Goal: Task Accomplishment & Management: Complete application form

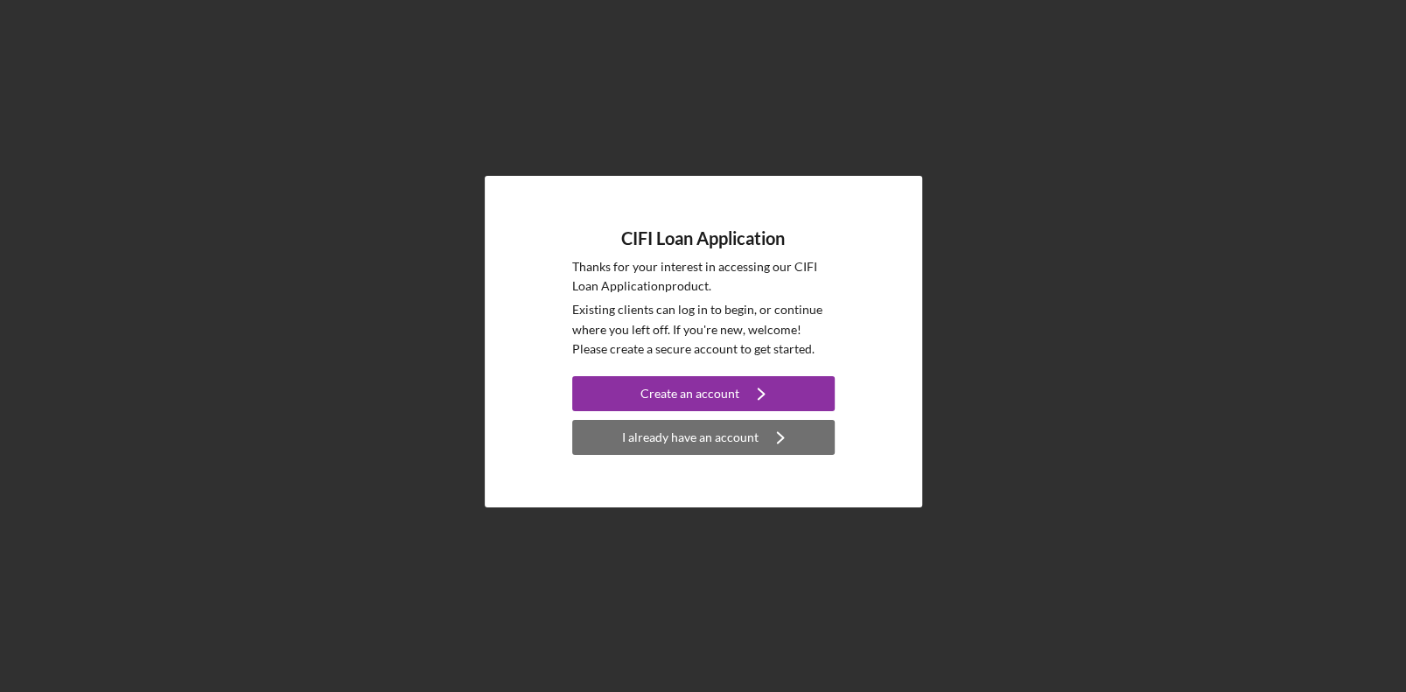
click at [696, 444] on div "I already have an account" at bounding box center [690, 437] width 136 height 35
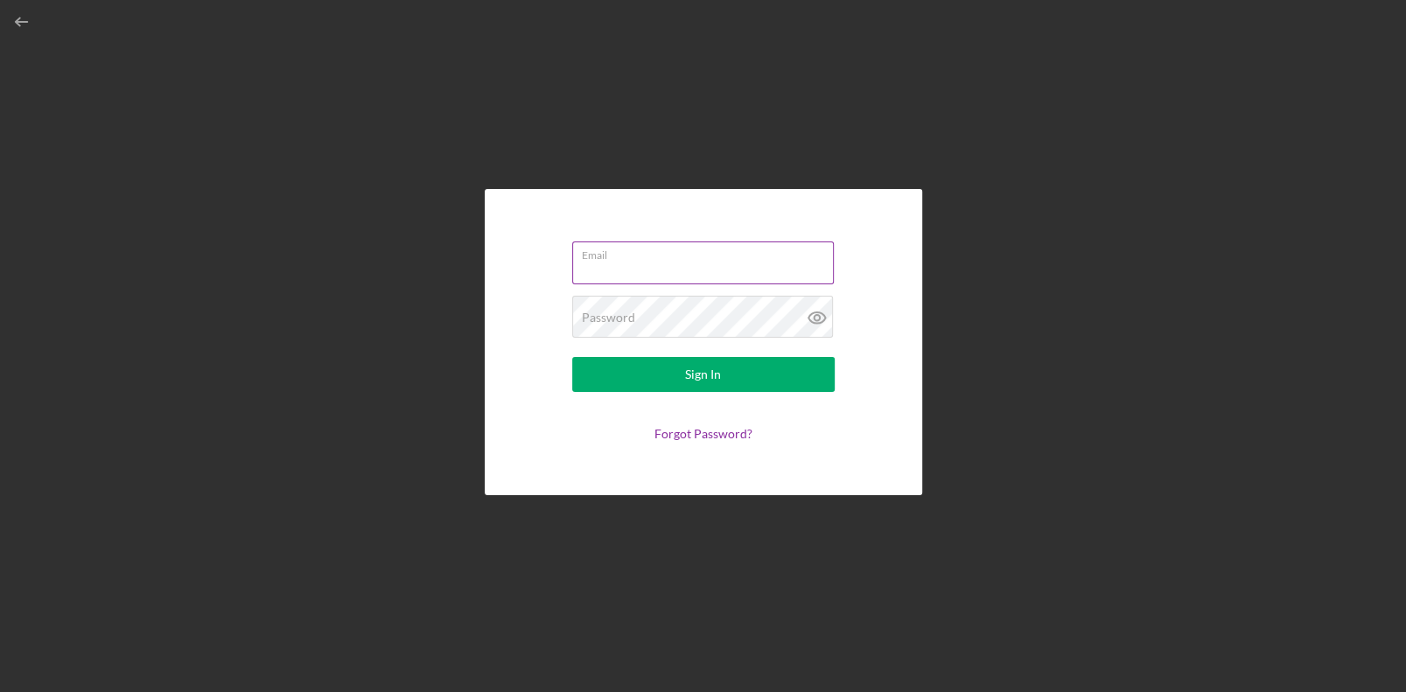
click at [673, 279] on input "Email" at bounding box center [703, 262] width 262 height 42
type input "[PERSON_NAME][EMAIL_ADDRESS][DOMAIN_NAME]"
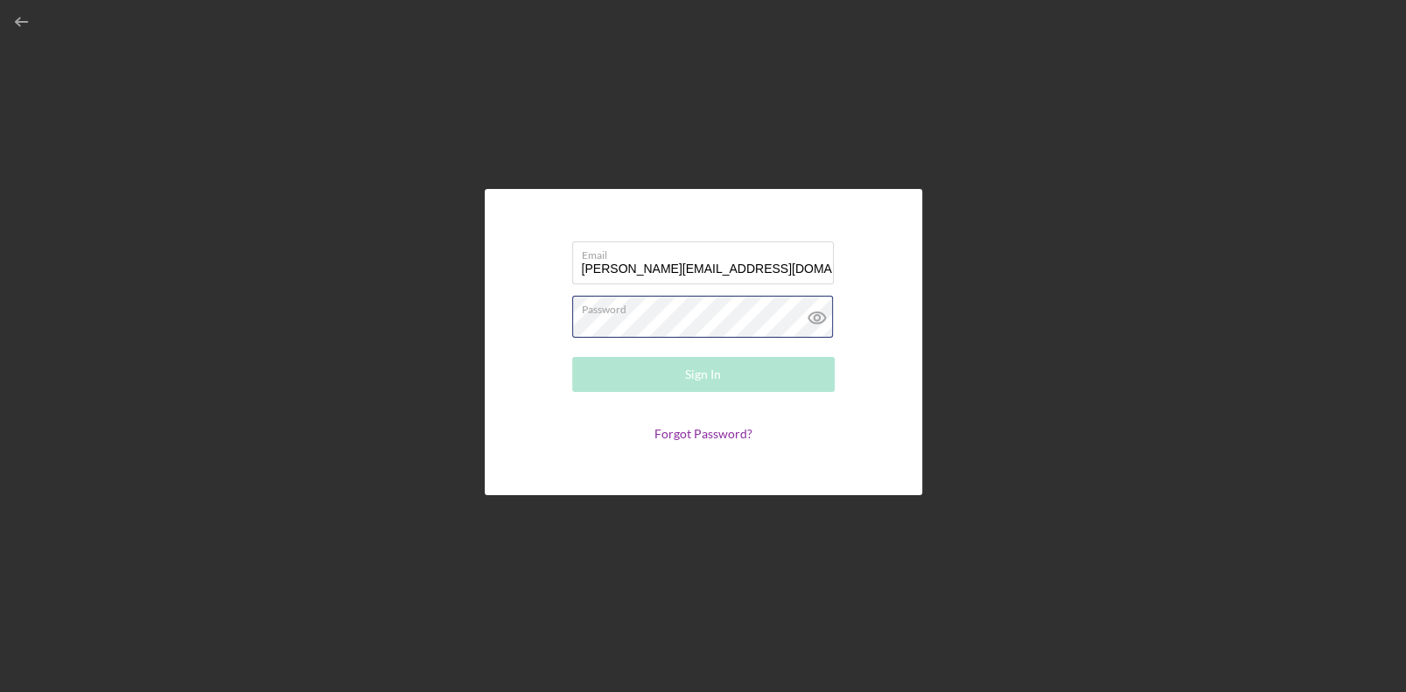
click at [646, 302] on div "Password Required" at bounding box center [703, 318] width 262 height 44
click at [572, 357] on button "Sign In" at bounding box center [703, 374] width 262 height 35
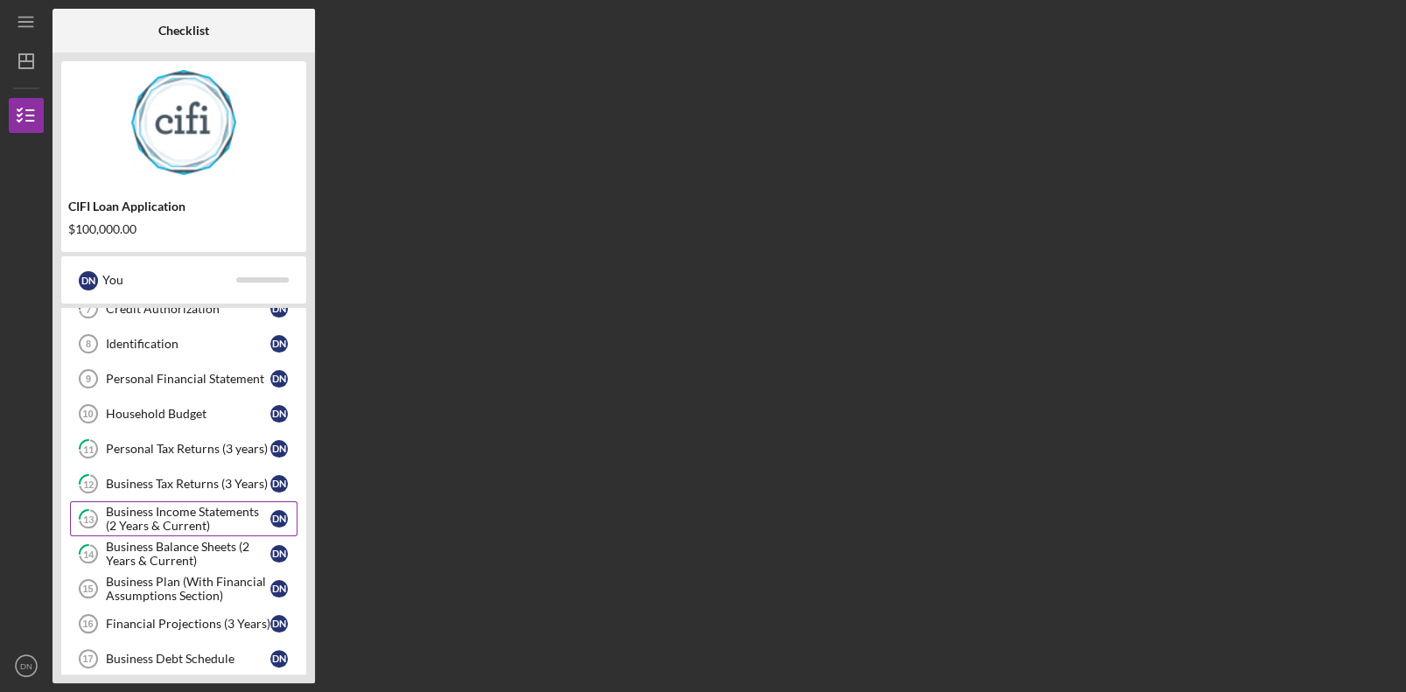
scroll to position [349, 0]
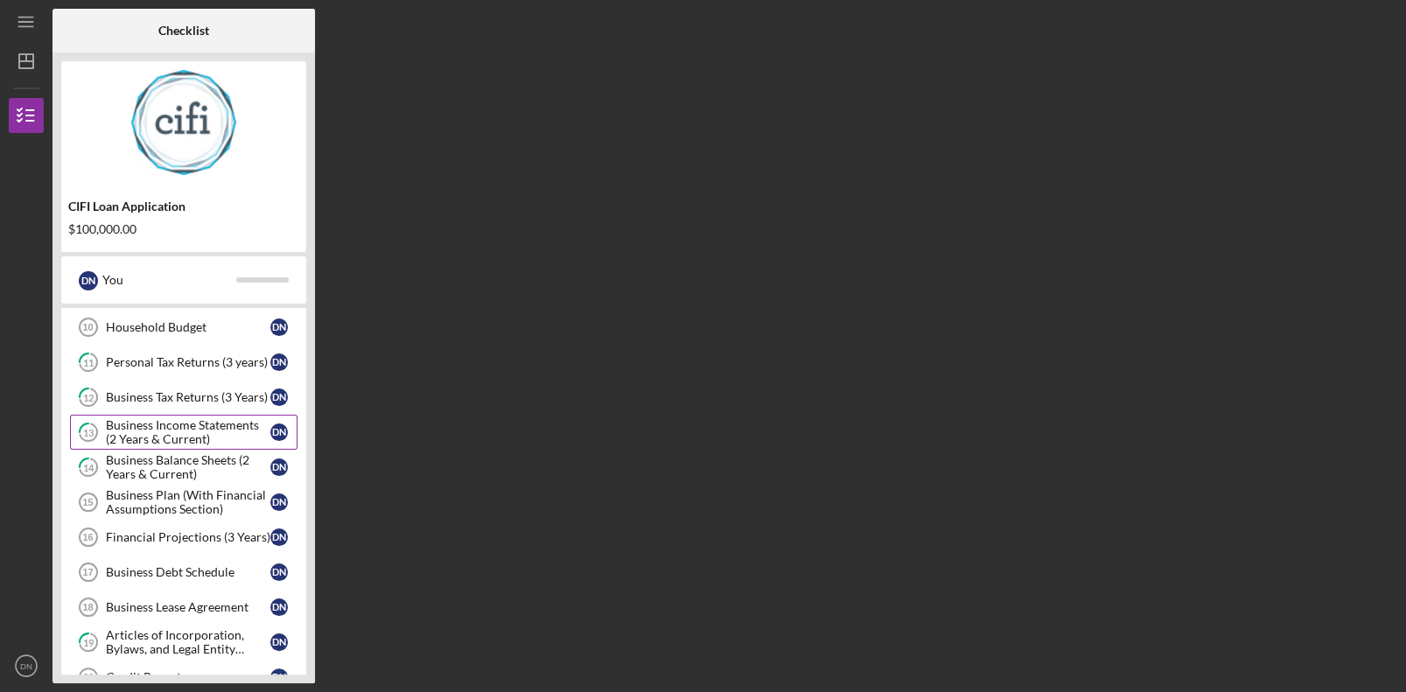
click at [240, 428] on div "Business Income Statements (2 Years & Current)" at bounding box center [188, 432] width 164 height 28
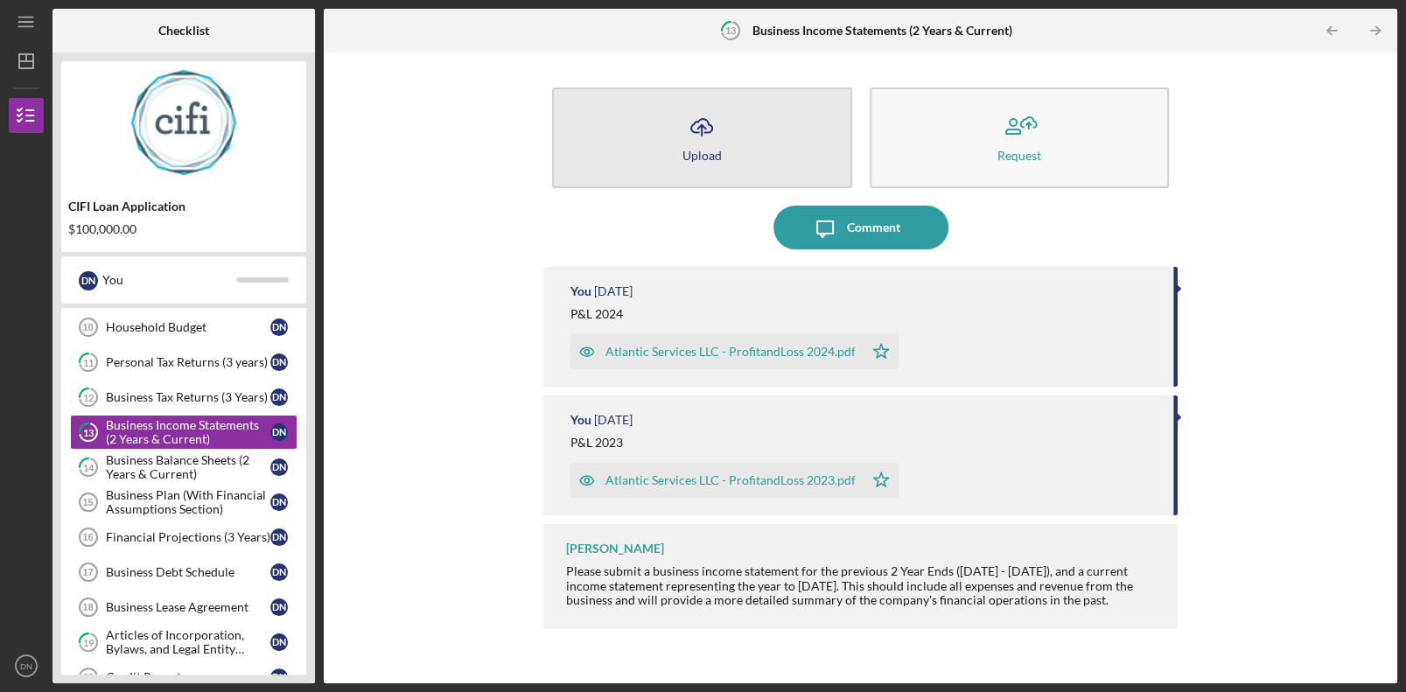
click at [770, 154] on button "Icon/Upload Upload" at bounding box center [701, 137] width 299 height 101
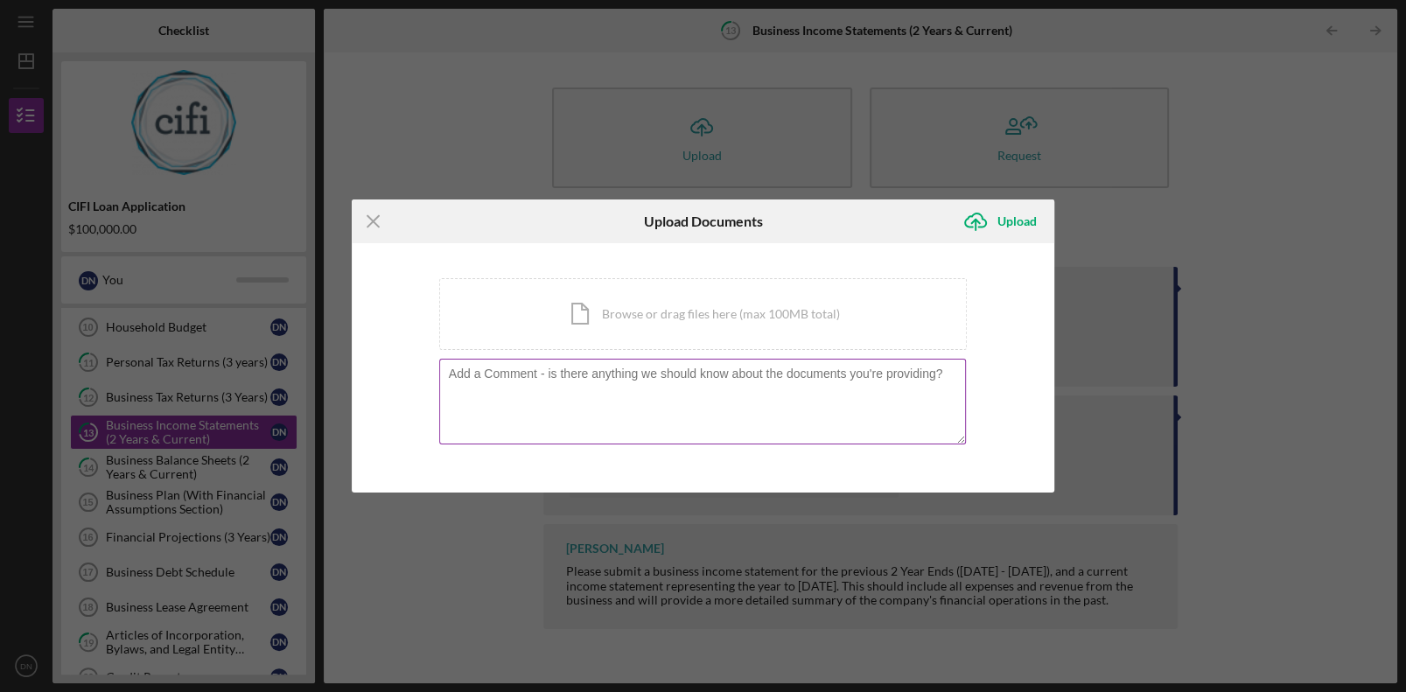
click at [598, 388] on textarea at bounding box center [703, 402] width 528 height 86
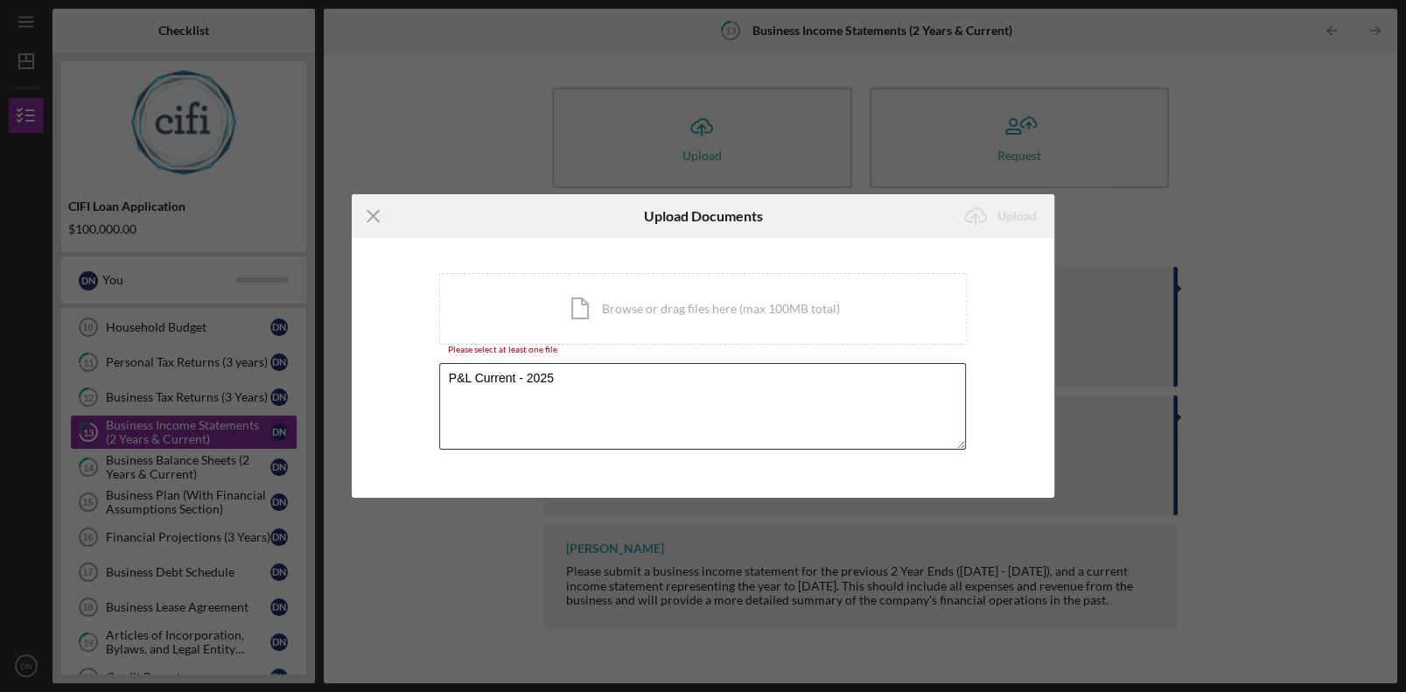
type textarea "P&L Current - 2025"
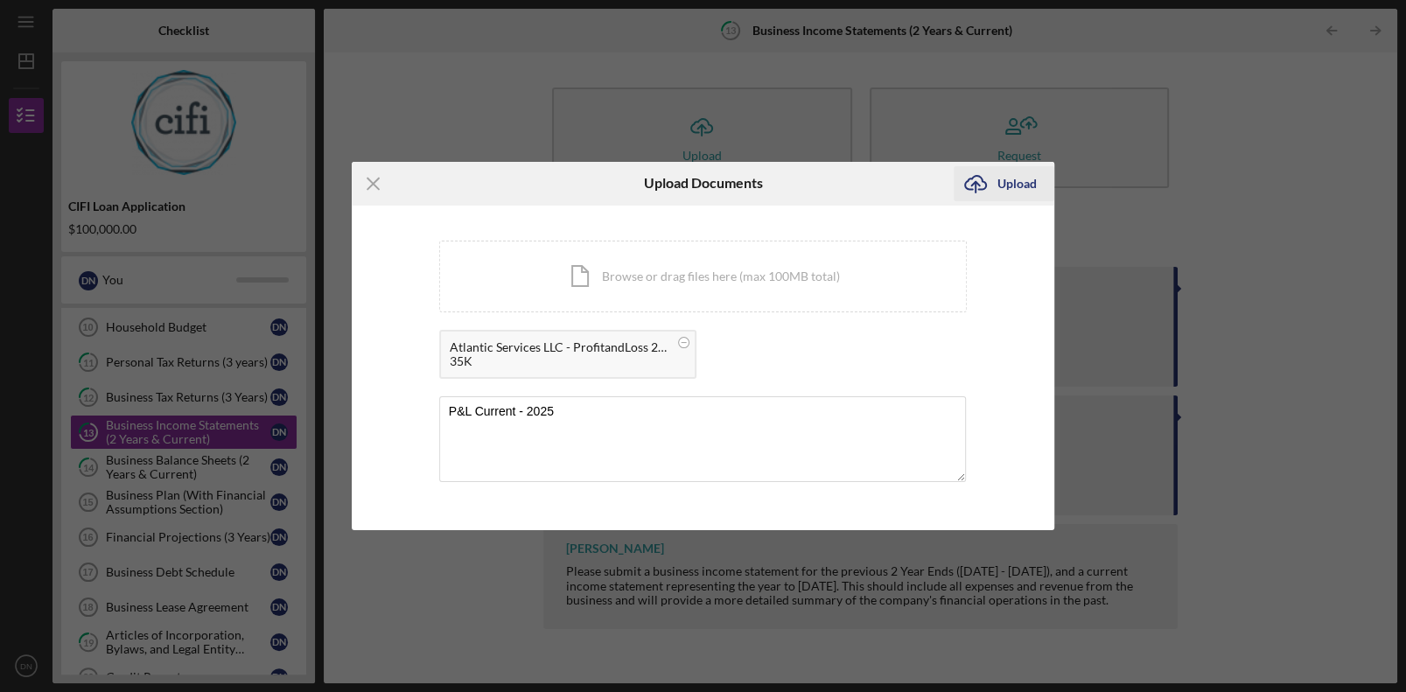
click at [1029, 188] on div "Upload" at bounding box center [1016, 183] width 39 height 35
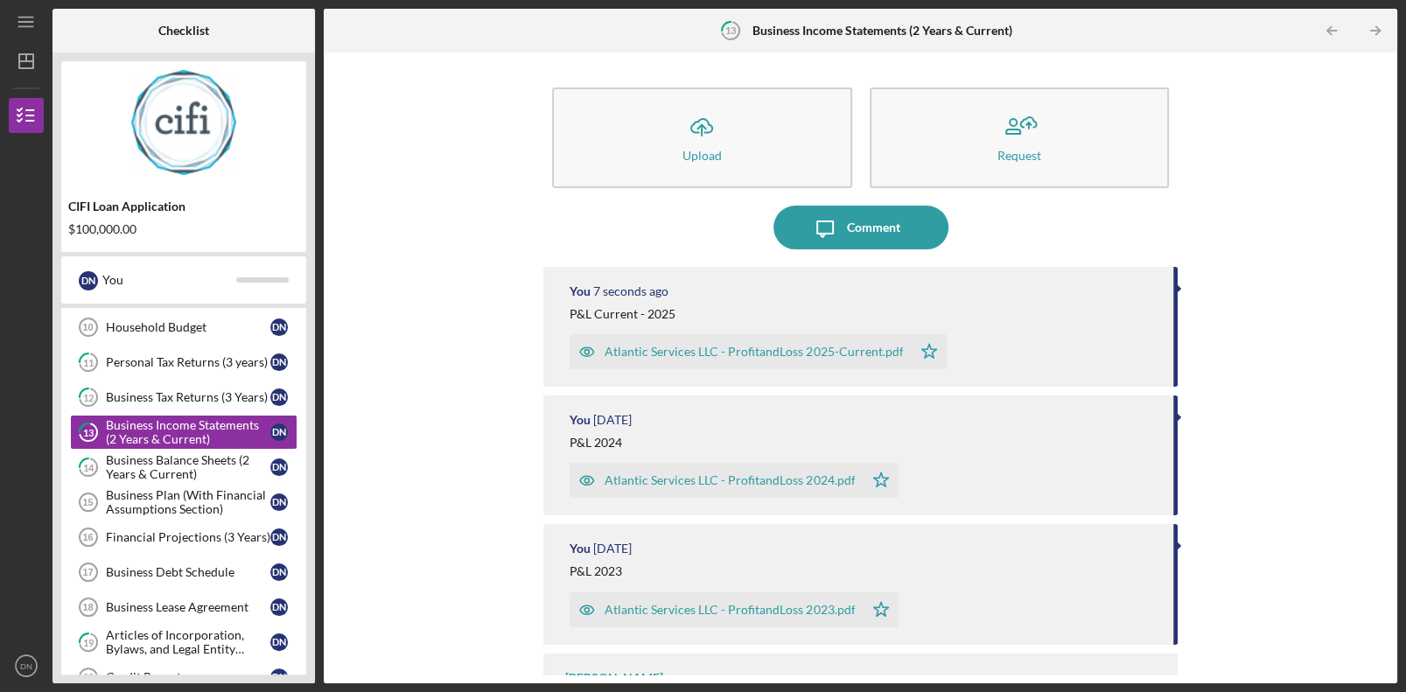
scroll to position [66, 0]
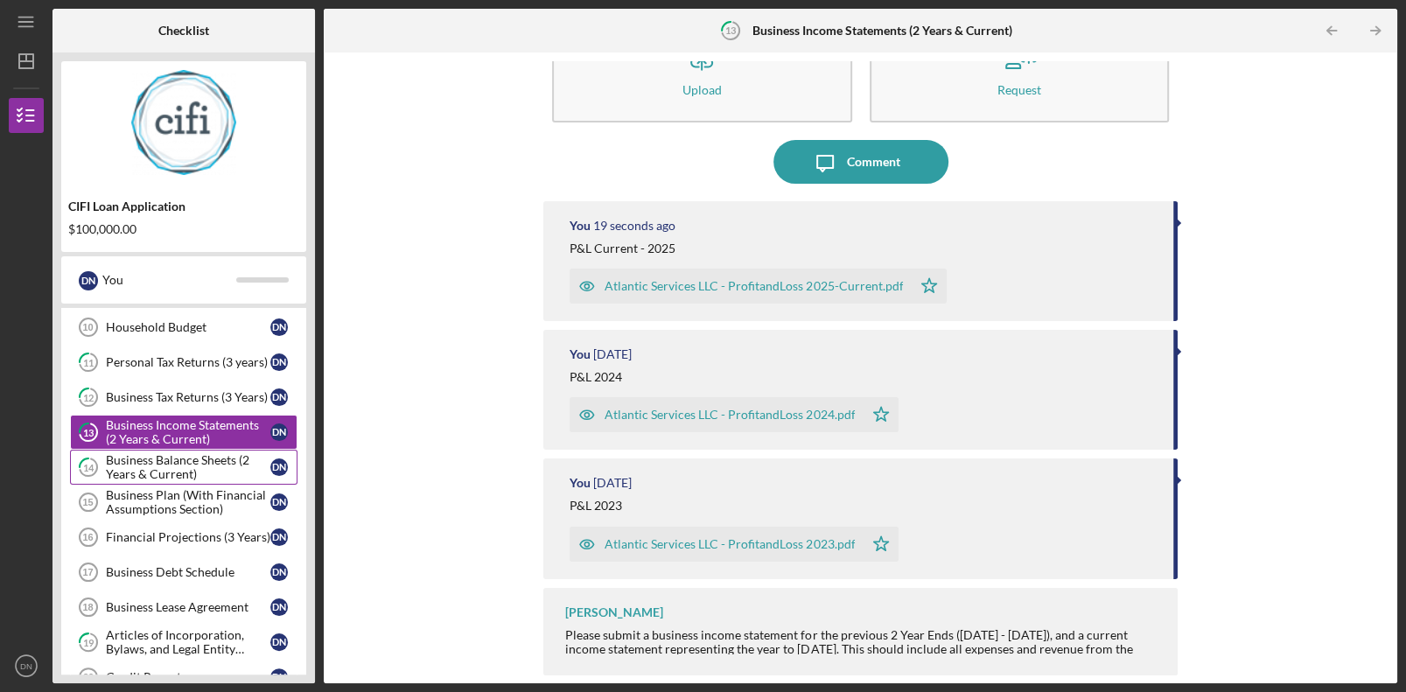
click at [180, 465] on div "Business Balance Sheets (2 Years & Current)" at bounding box center [188, 467] width 164 height 28
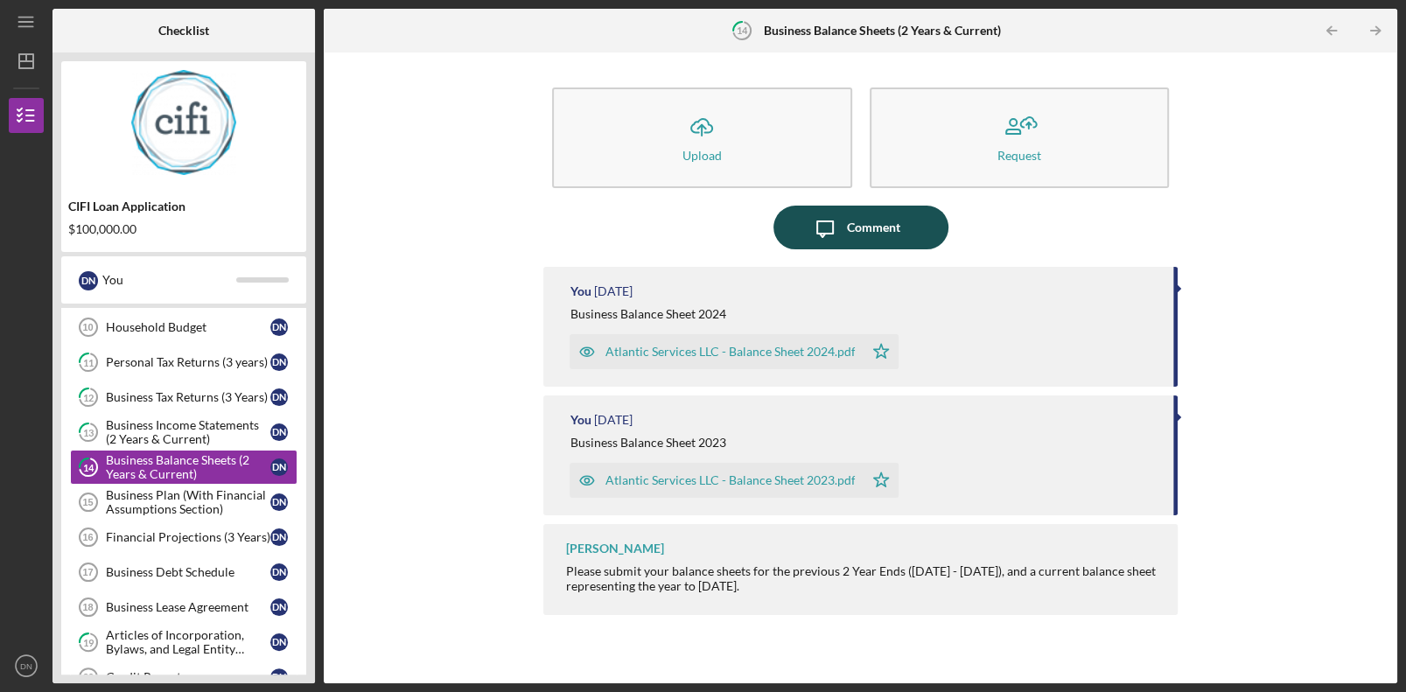
click at [880, 227] on div "Comment" at bounding box center [873, 228] width 53 height 44
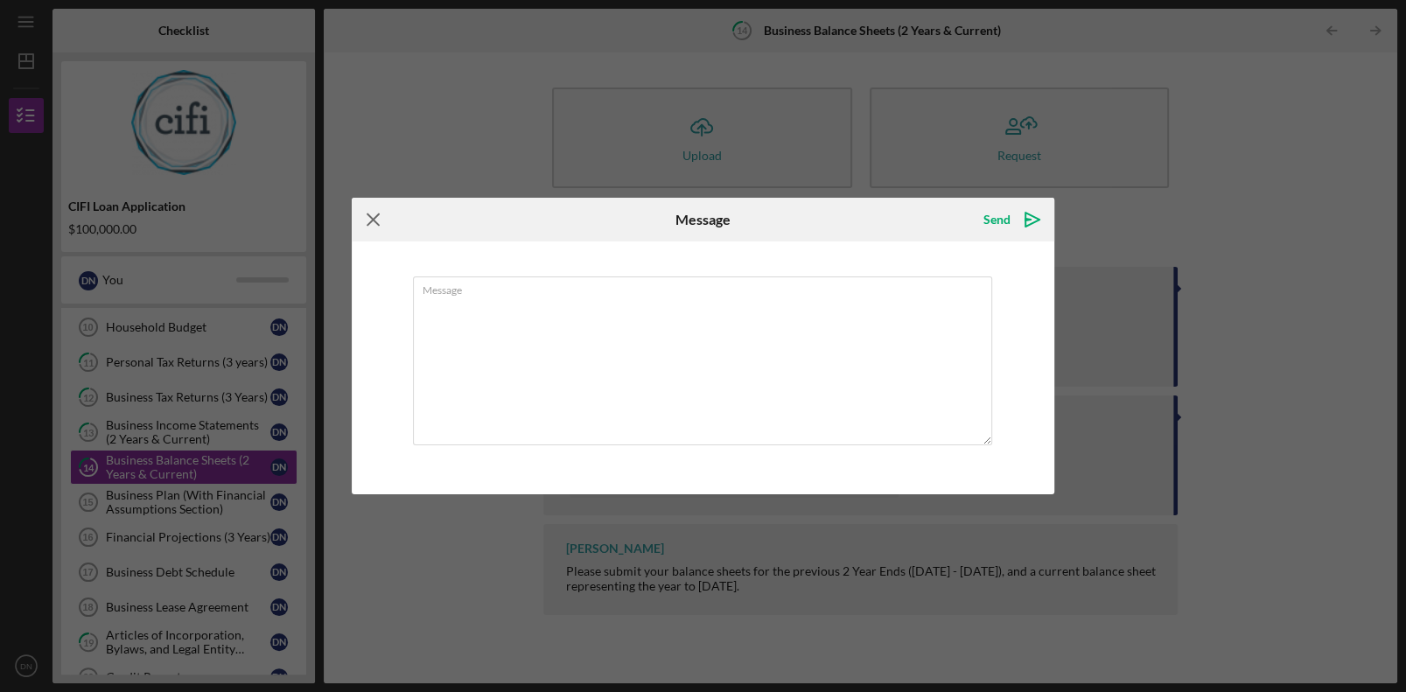
click at [369, 217] on icon "Icon/Menu Close" at bounding box center [374, 220] width 44 height 44
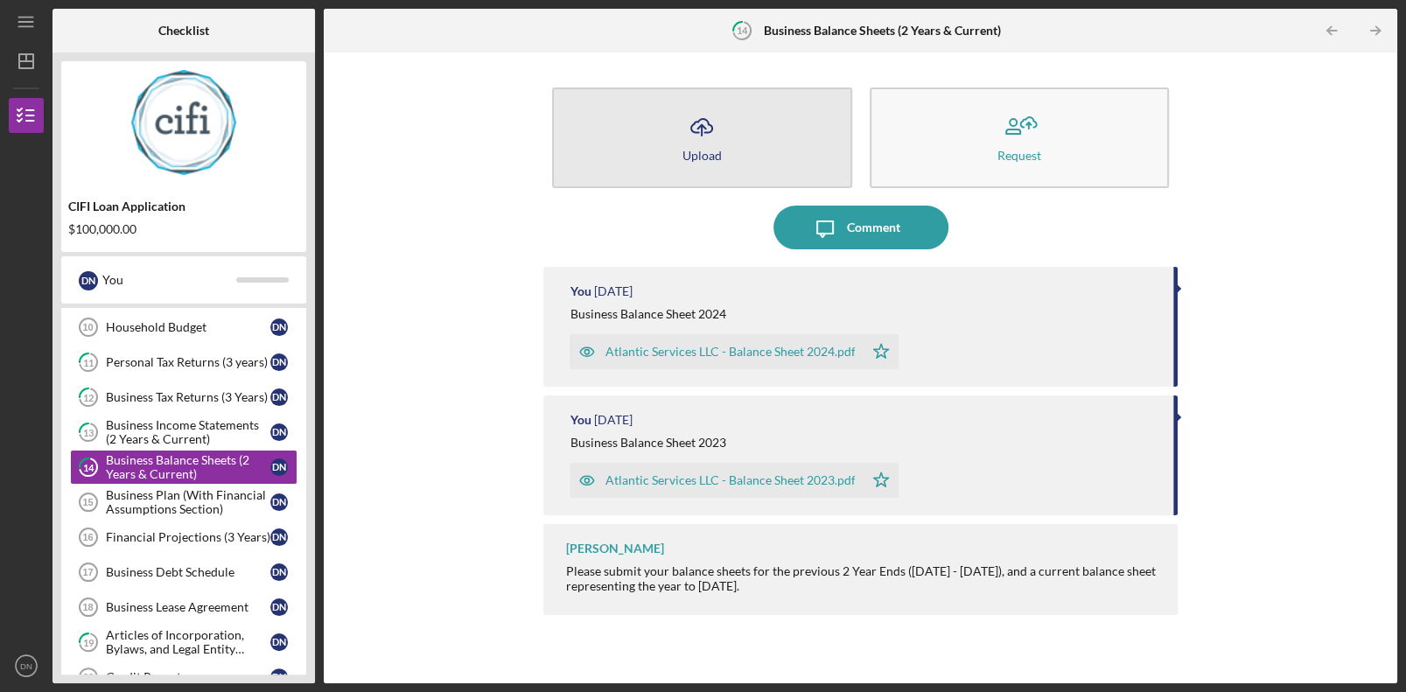
click at [758, 136] on button "Icon/Upload Upload" at bounding box center [701, 137] width 299 height 101
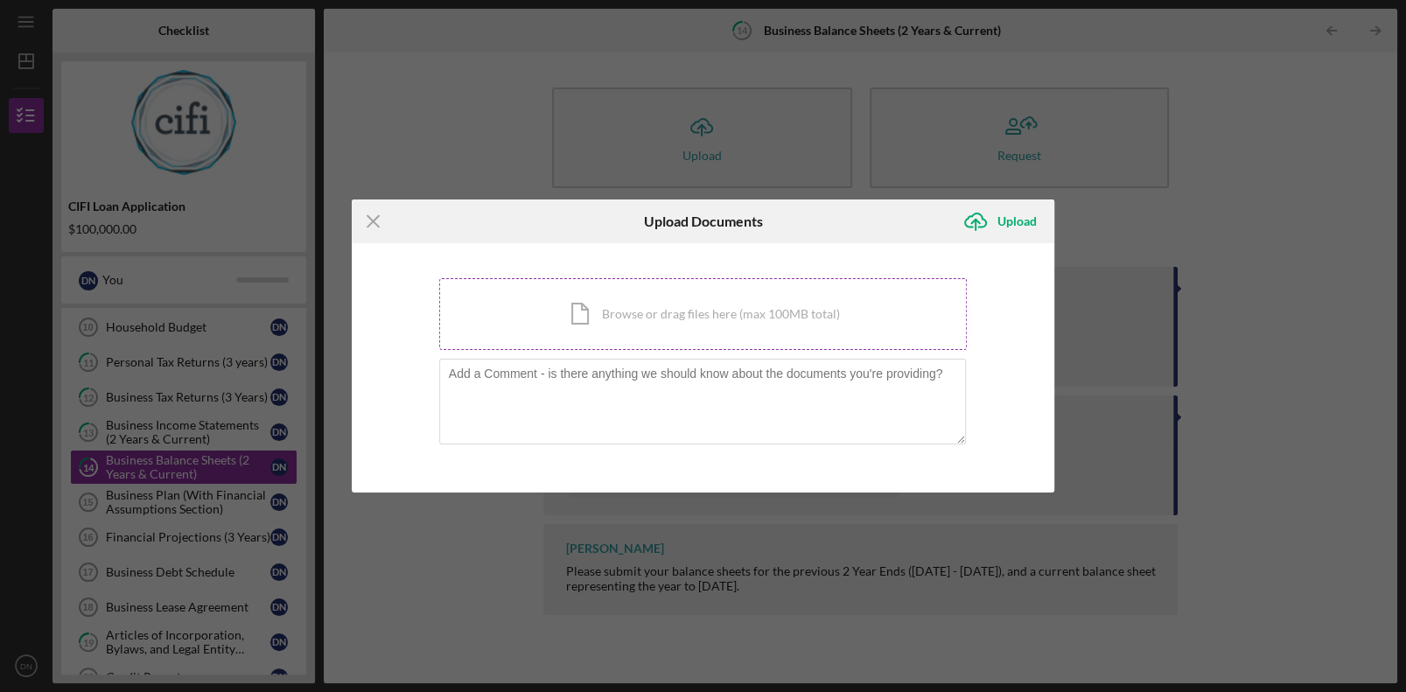
click at [654, 311] on div "Icon/Document Browse or drag files here (max 100MB total) Tap to choose files o…" at bounding box center [703, 314] width 528 height 72
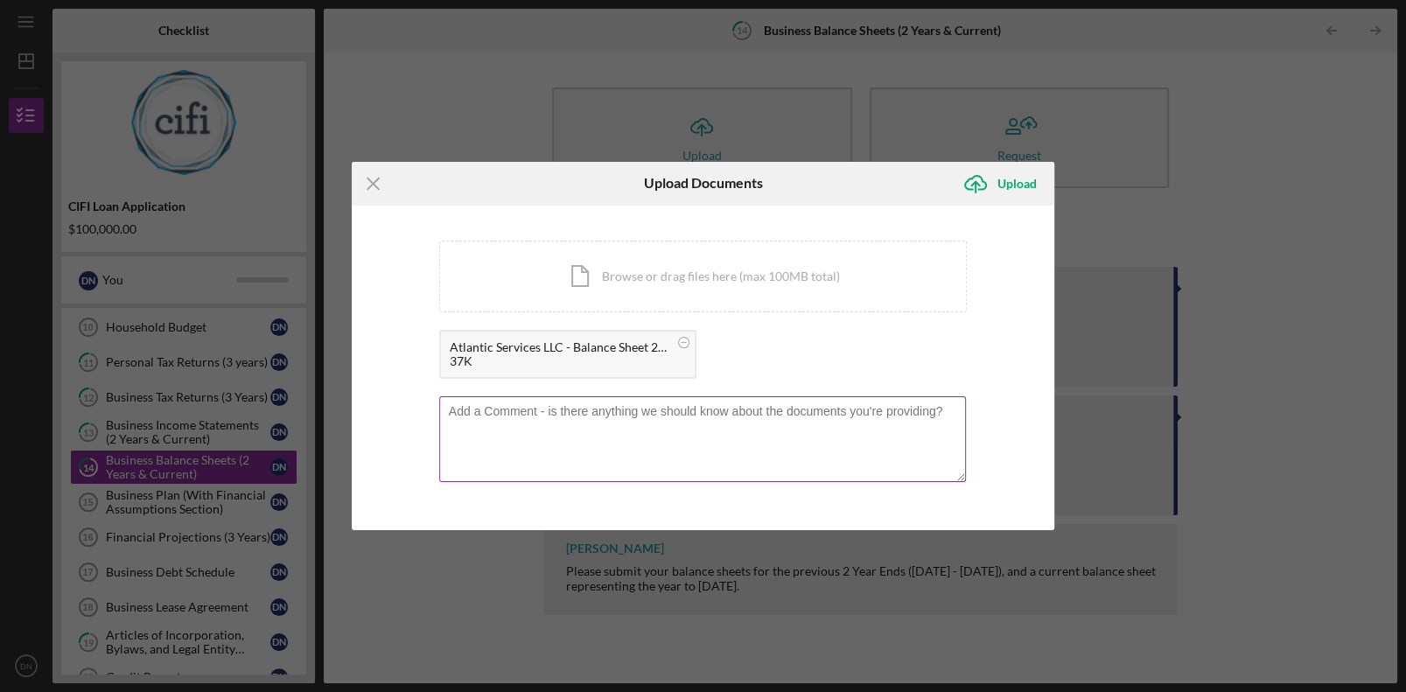
click at [618, 417] on textarea at bounding box center [703, 439] width 528 height 86
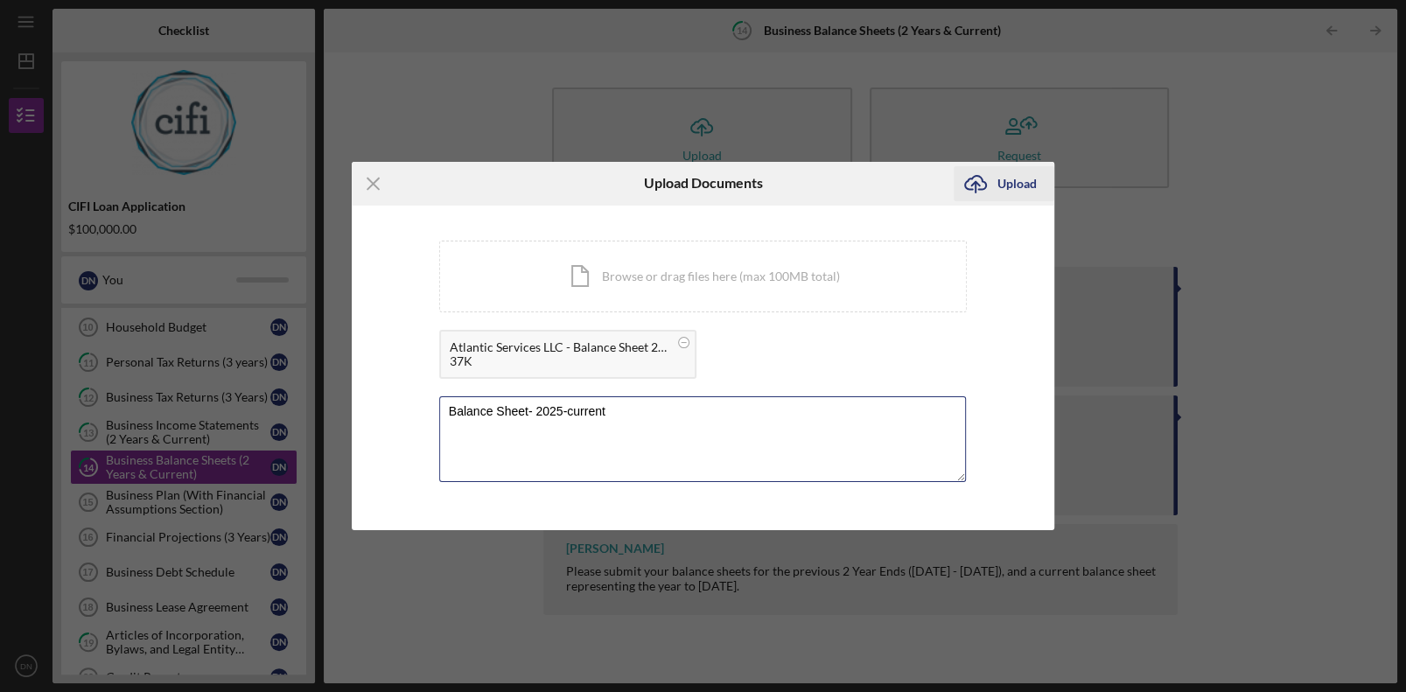
type textarea "Balance Sheet- 2025-current"
click at [1018, 186] on div "Upload" at bounding box center [1016, 183] width 39 height 35
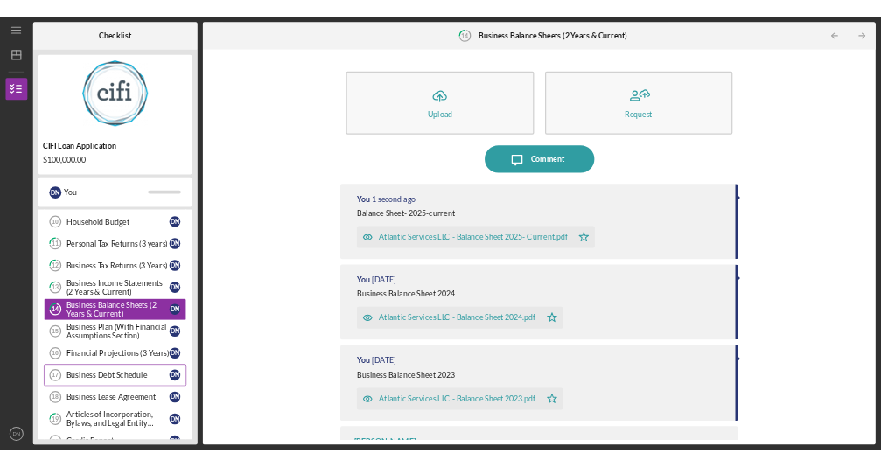
scroll to position [416, 0]
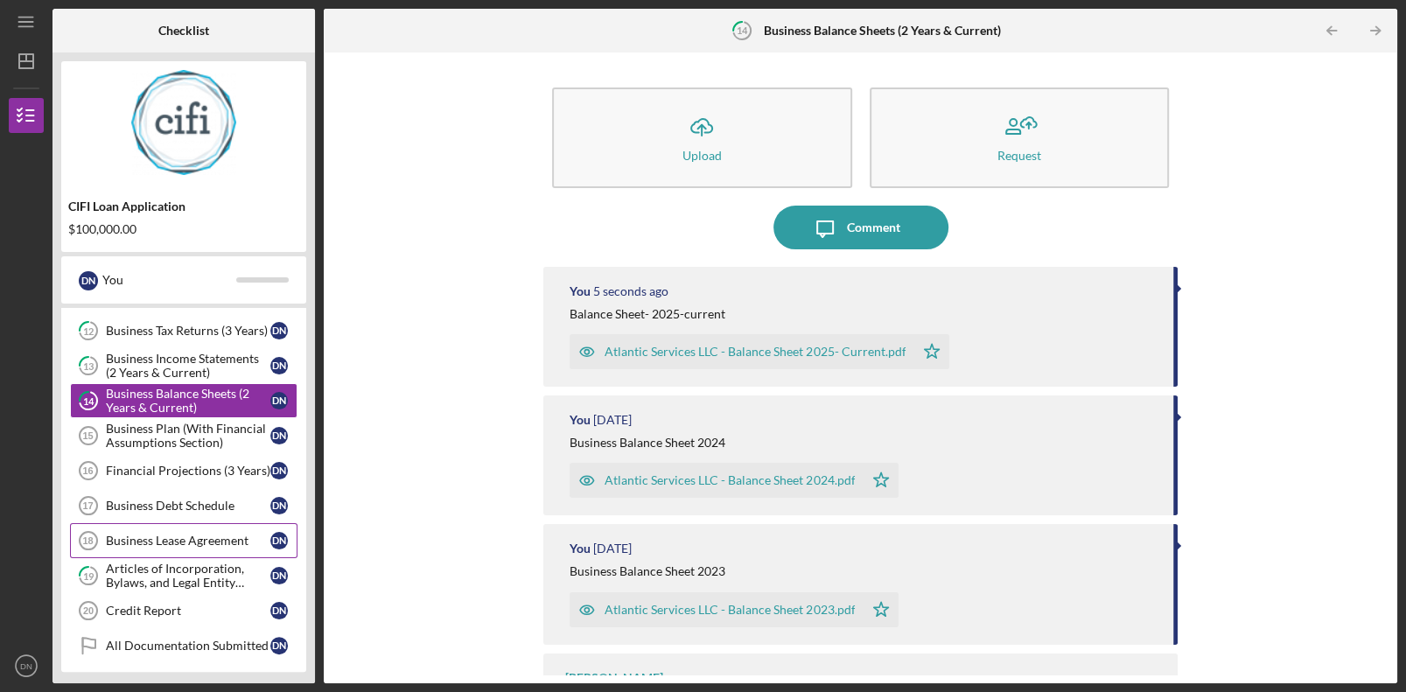
click at [206, 542] on div "Business Lease Agreement" at bounding box center [188, 541] width 164 height 14
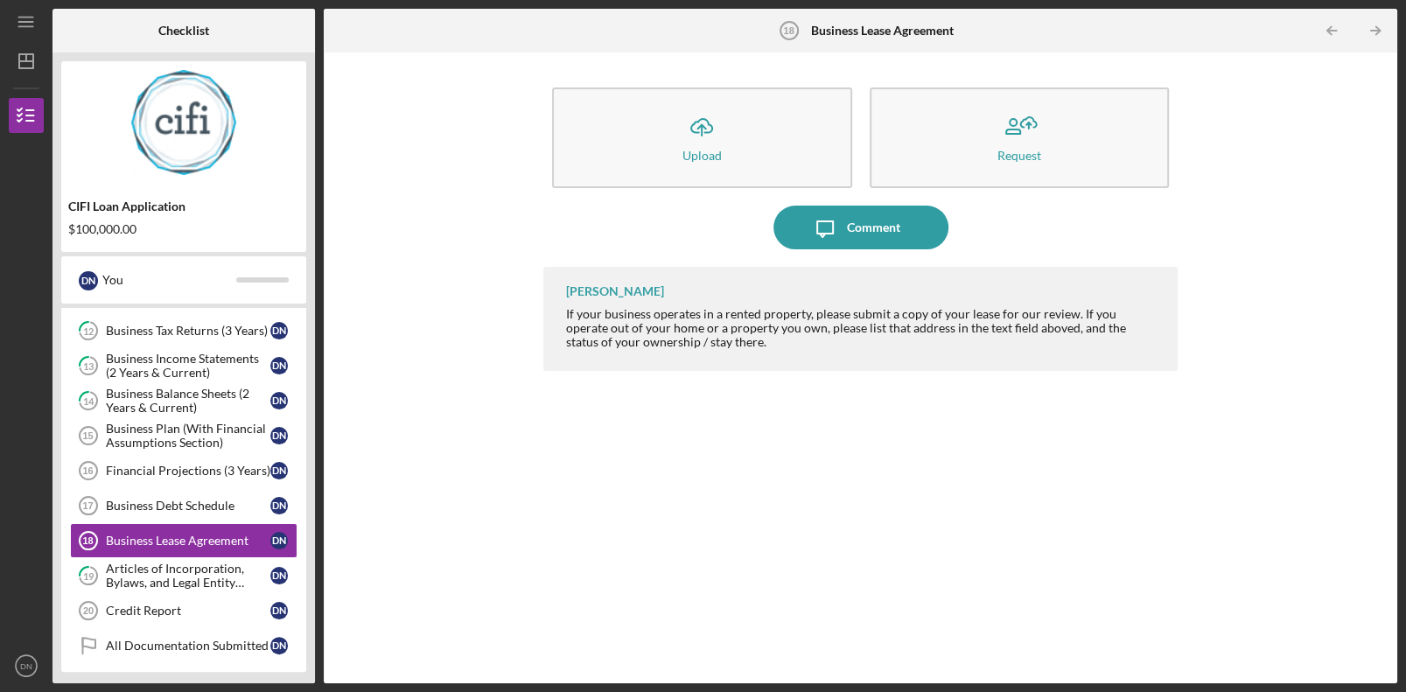
drag, startPoint x: 1127, startPoint y: 409, endPoint x: 992, endPoint y: 425, distance: 135.7
click at [967, 446] on div "[PERSON_NAME] If your business operates in a rented property, please submit a c…" at bounding box center [859, 462] width 633 height 390
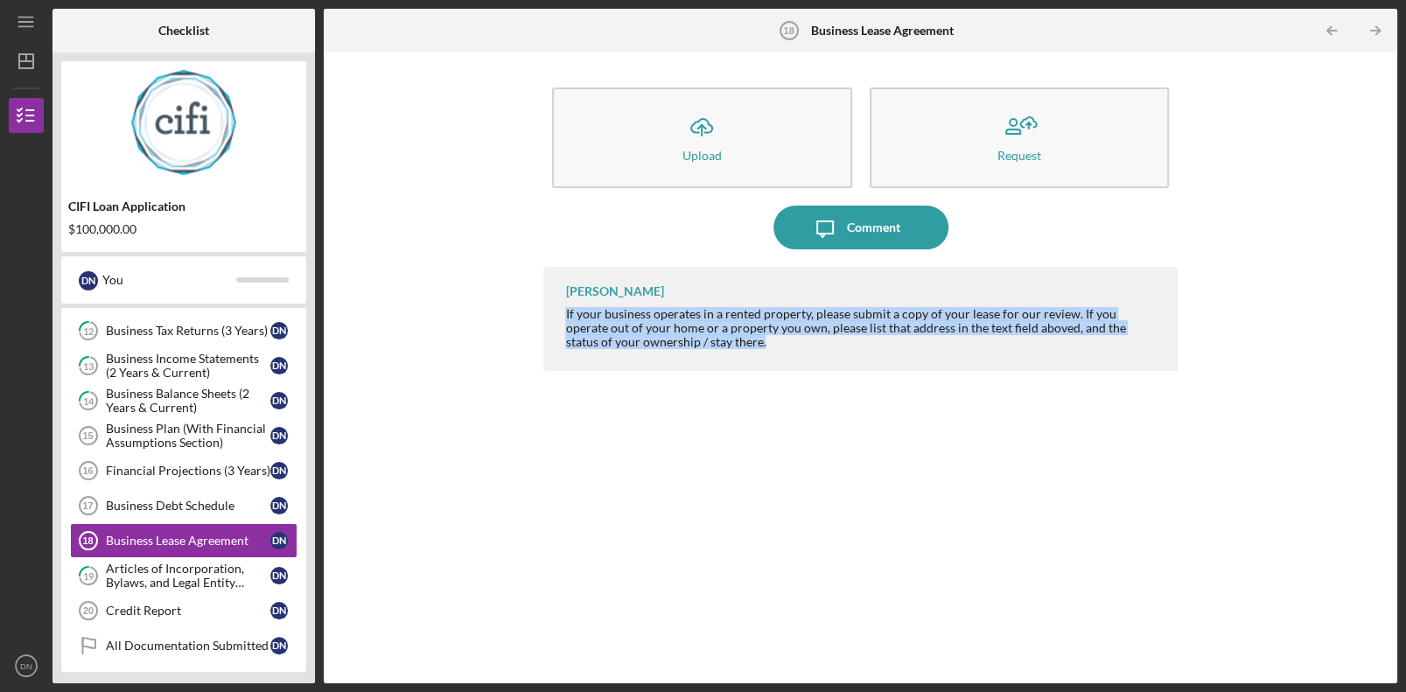
drag, startPoint x: 692, startPoint y: 341, endPoint x: 549, endPoint y: 311, distance: 146.7
click at [549, 311] on div "[PERSON_NAME] If your business operates in a rented property, please submit a c…" at bounding box center [859, 319] width 633 height 104
drag, startPoint x: 549, startPoint y: 311, endPoint x: 615, endPoint y: 331, distance: 69.5
copy div "If your business operates in a rented property, please submit a copy of your le…"
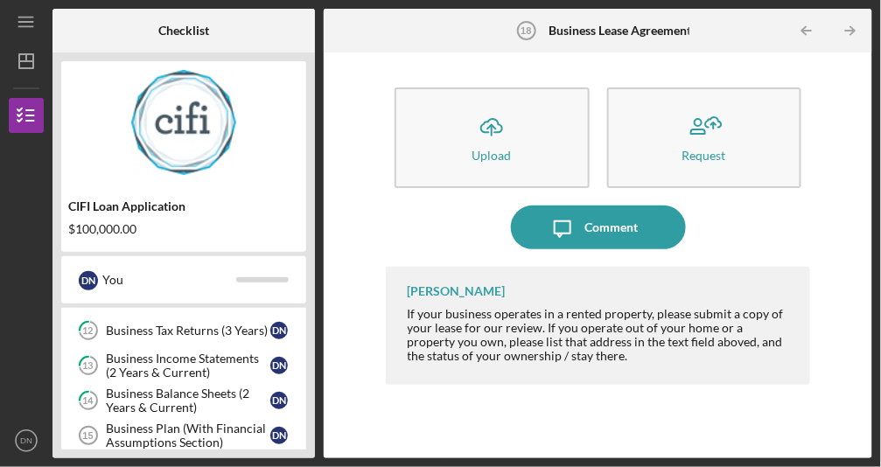
drag, startPoint x: 716, startPoint y: 57, endPoint x: 626, endPoint y: 428, distance: 381.5
click at [626, 428] on div "[PERSON_NAME] If your business operates in a rented property, please submit a c…" at bounding box center [598, 349] width 425 height 165
click at [374, 24] on div at bounding box center [415, 31] width 183 height 44
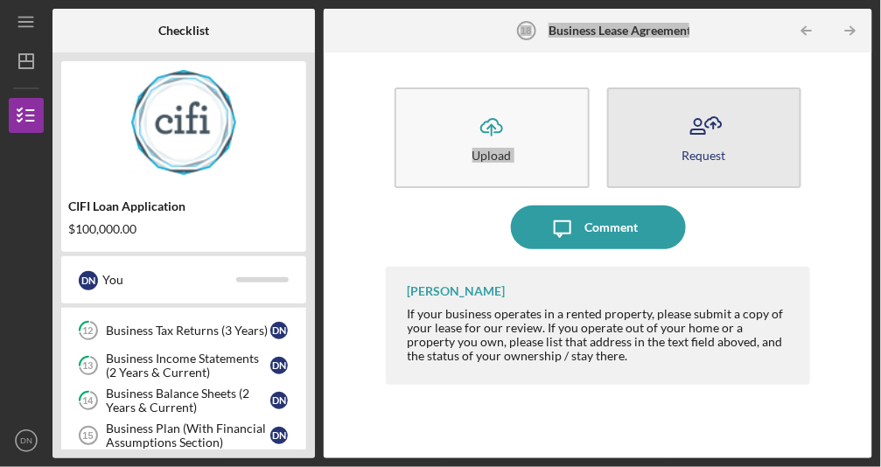
drag, startPoint x: 374, startPoint y: 25, endPoint x: 673, endPoint y: 171, distance: 332.2
click at [673, 171] on div "Business Lease Agreement 18 Business Lease Agreement Icon/Table Pagination Arro…" at bounding box center [598, 234] width 549 height 450
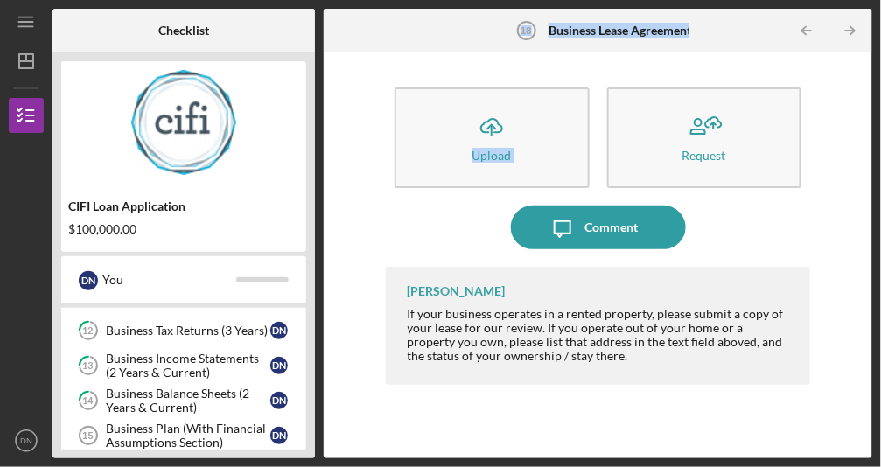
click at [808, 65] on div "Icon/Upload Upload Request Icon/Message Comment [PERSON_NAME] If your business …" at bounding box center [598, 255] width 425 height 388
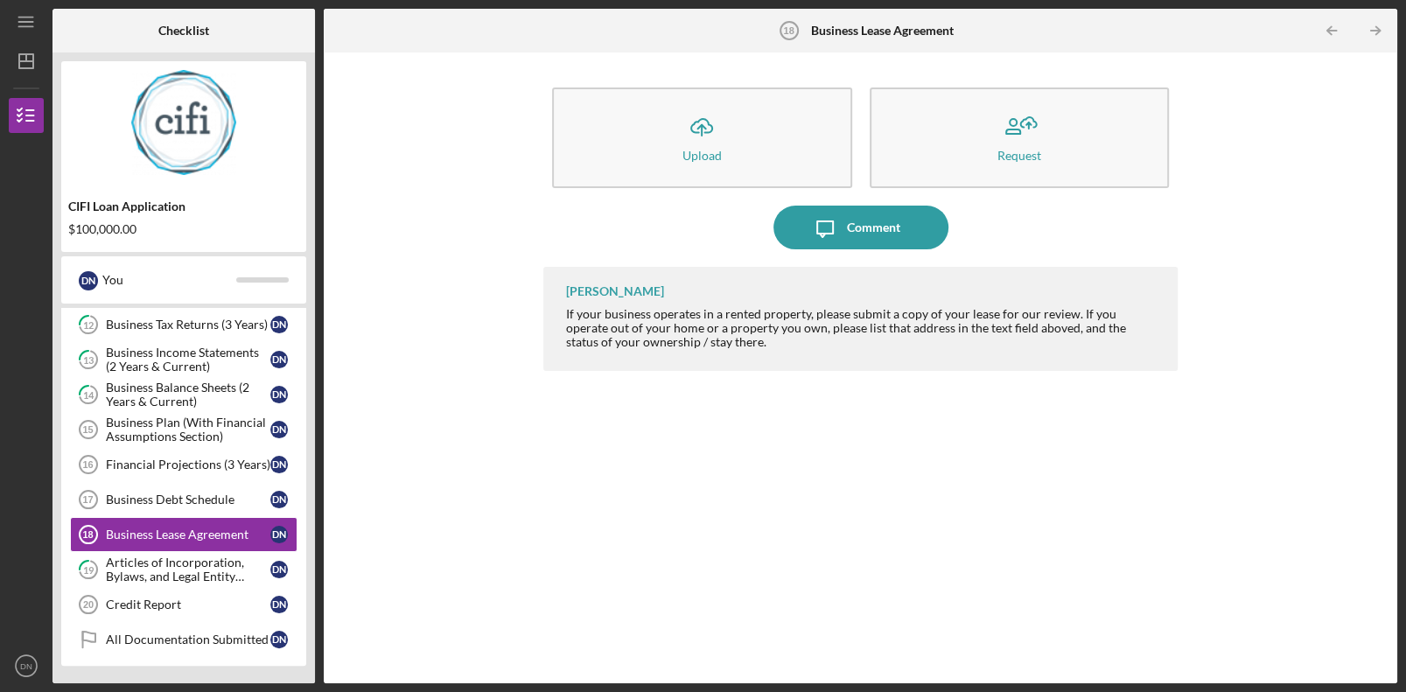
scroll to position [416, 0]
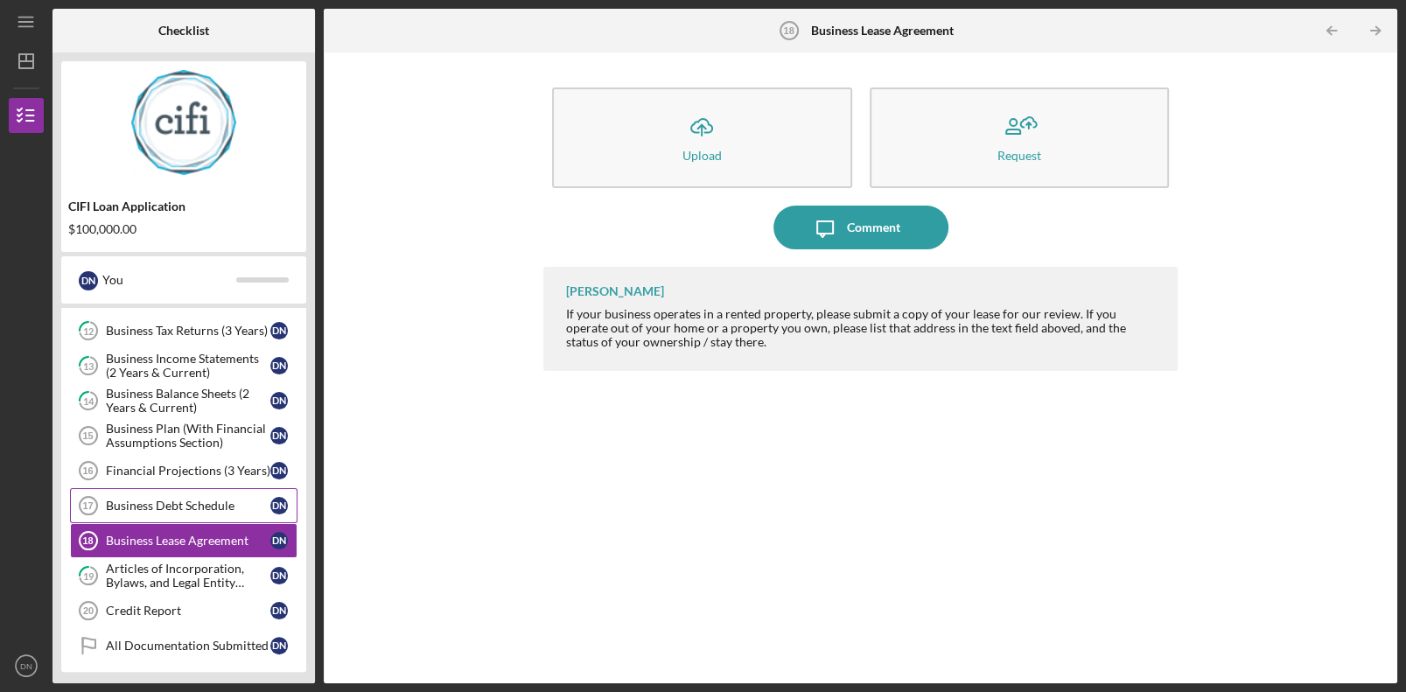
click at [215, 508] on link "Business Debt Schedule 17 Business Debt Schedule D N" at bounding box center [183, 505] width 227 height 35
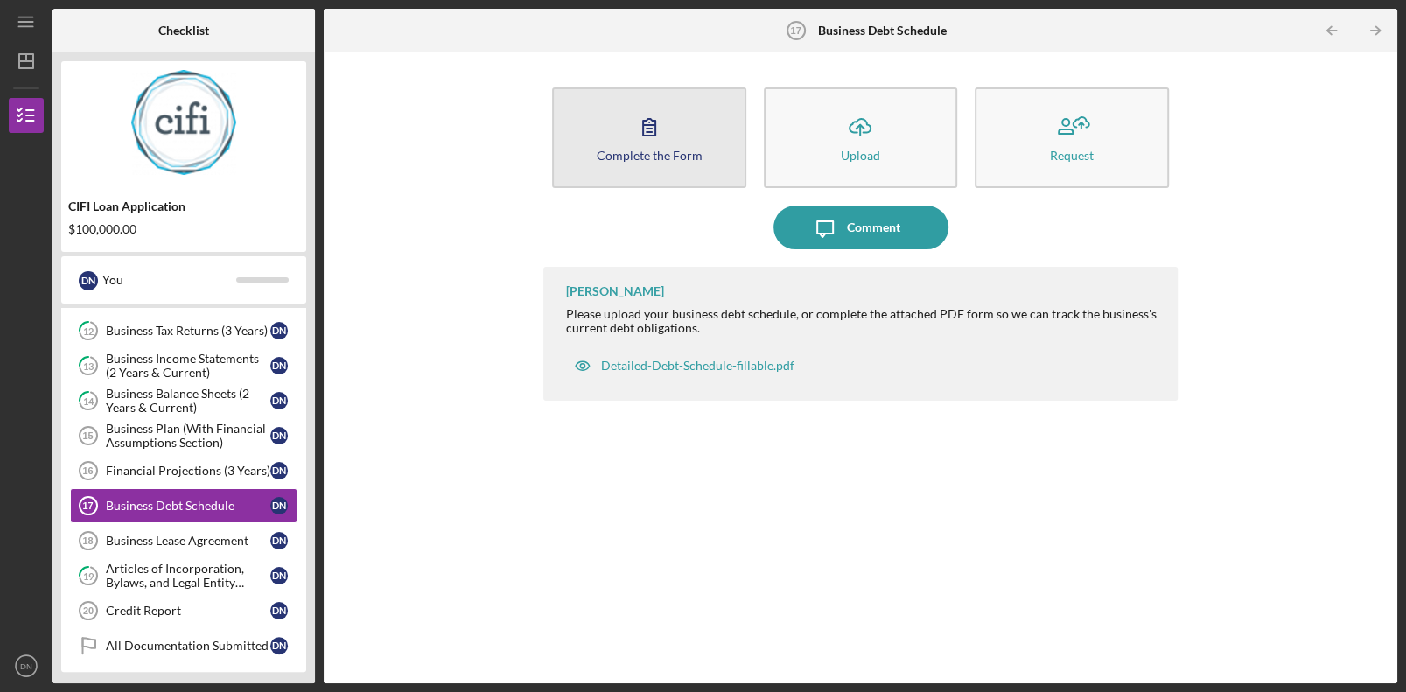
click at [689, 164] on button "Complete the Form Form" at bounding box center [648, 137] width 193 height 101
click at [674, 137] on button "Complete the Form Form" at bounding box center [648, 137] width 193 height 101
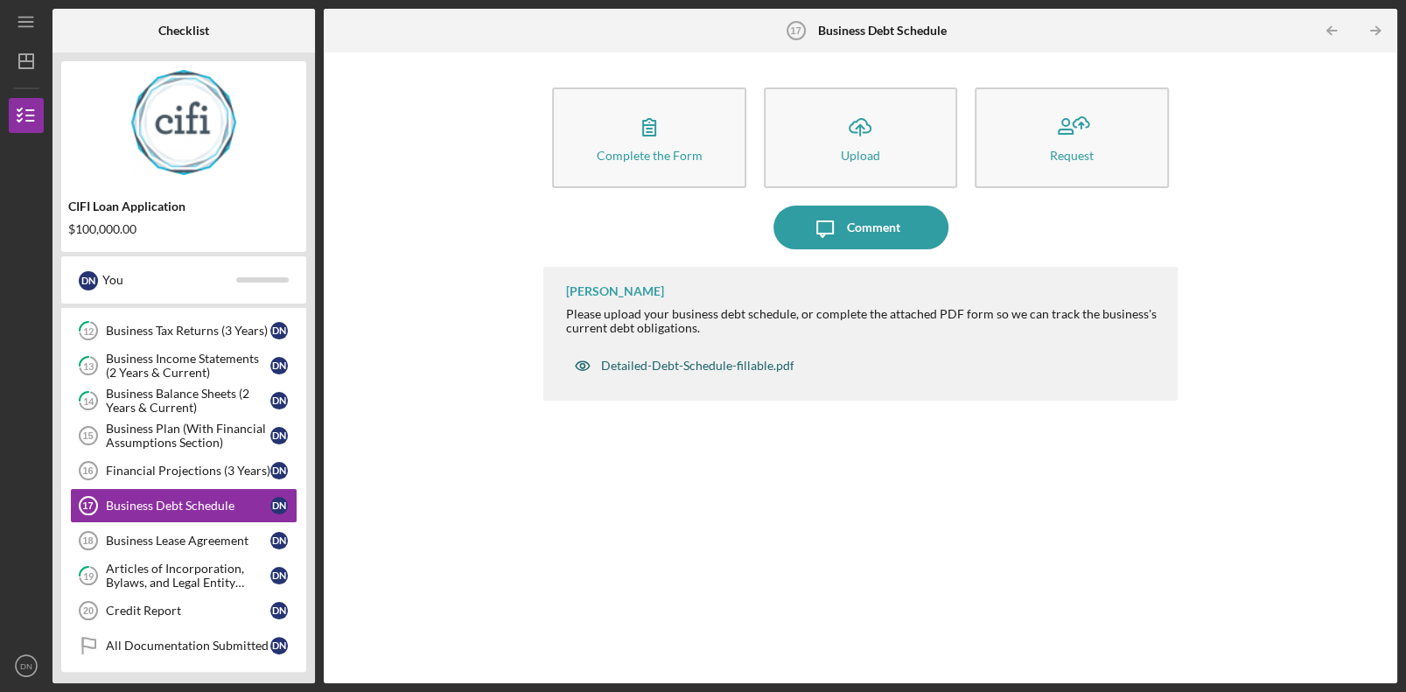
click at [687, 367] on div "Detailed-Debt-Schedule-fillable.pdf" at bounding box center [696, 366] width 193 height 14
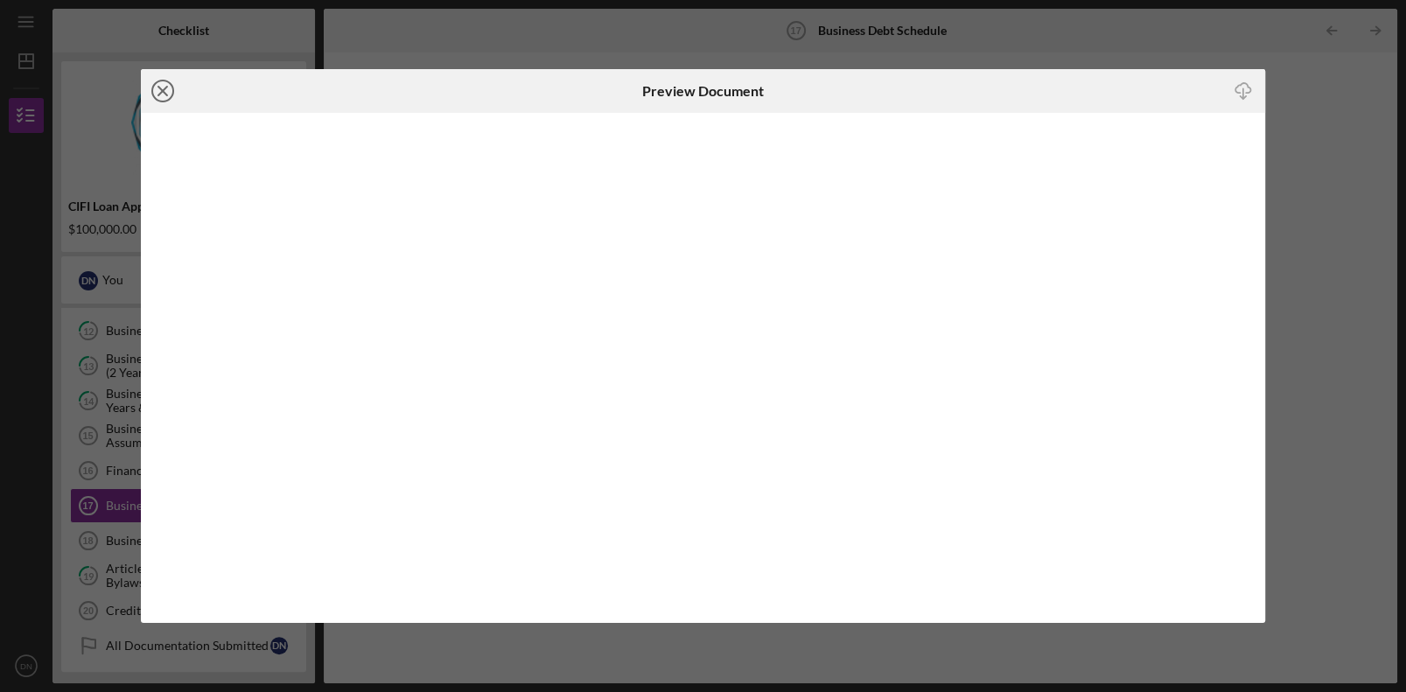
click at [162, 96] on icon "Icon/Close" at bounding box center [163, 91] width 44 height 44
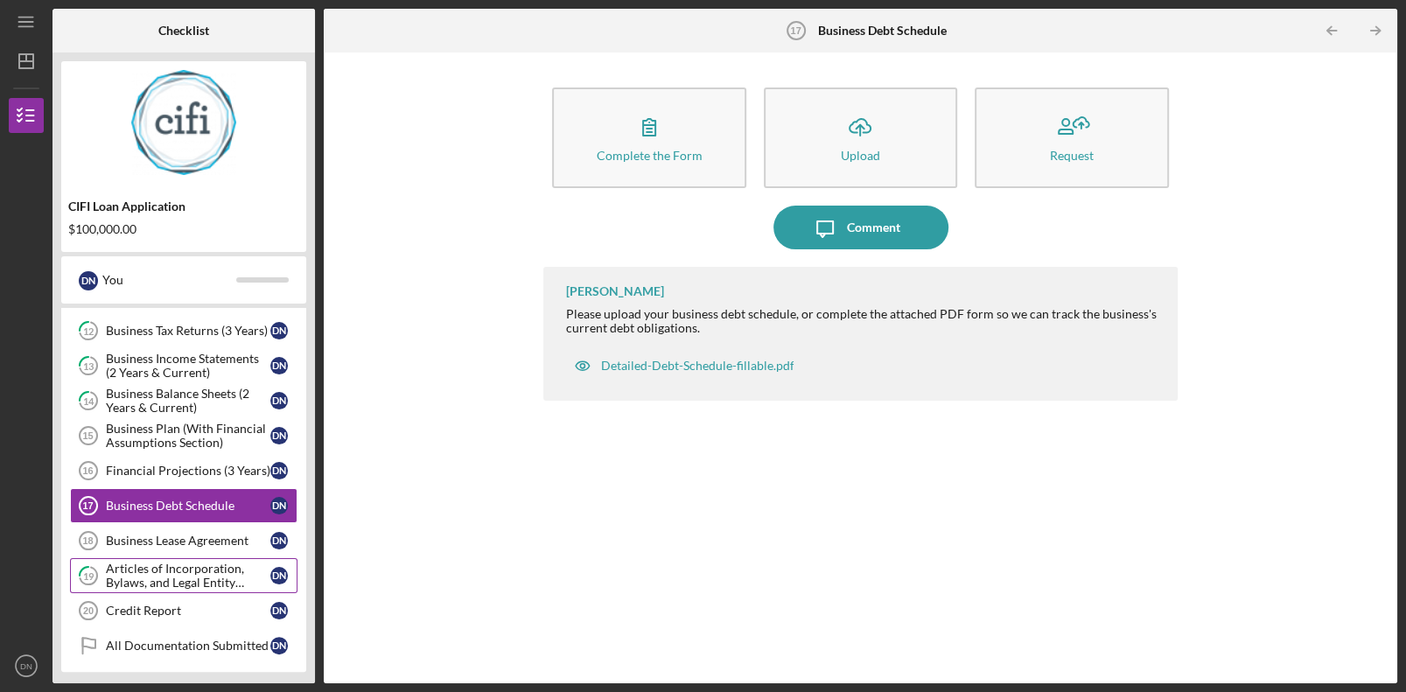
click at [203, 568] on div "Articles of Incorporation, Bylaws, and Legal Entity Documents" at bounding box center [188, 576] width 164 height 28
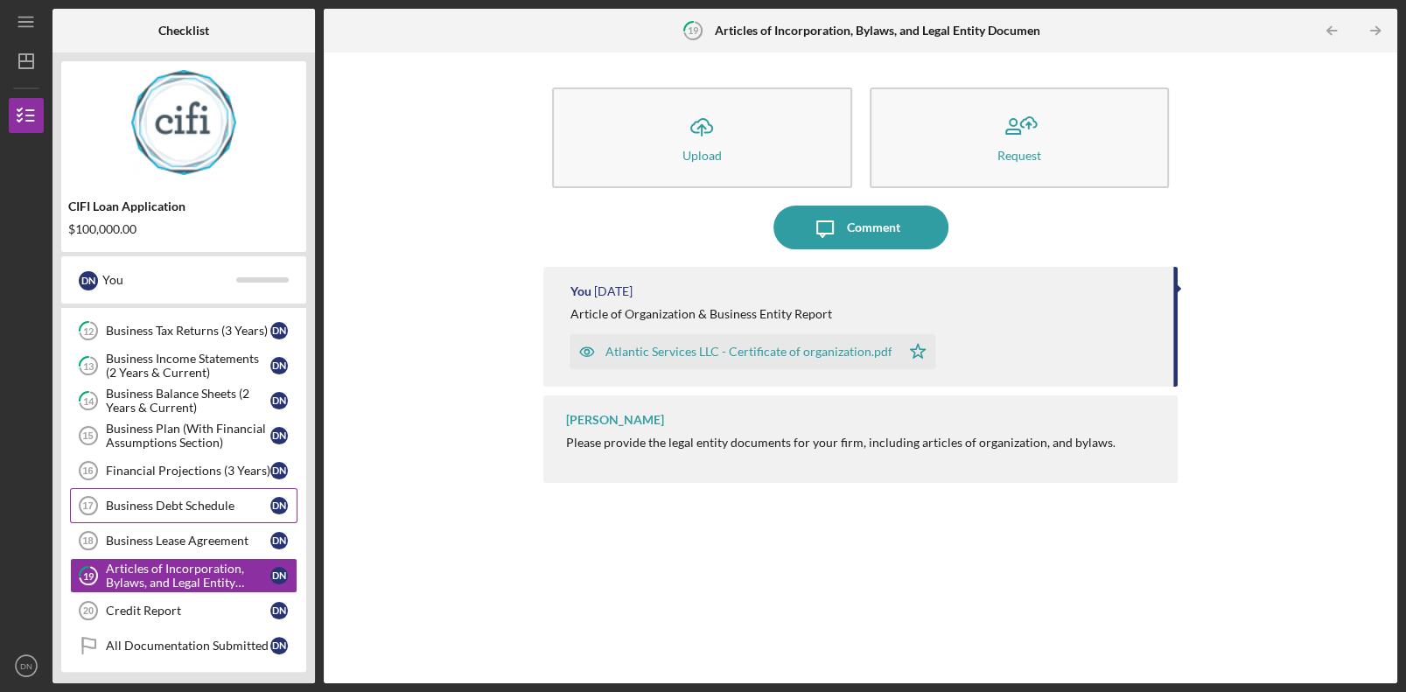
click at [180, 499] on div "Business Debt Schedule" at bounding box center [188, 506] width 164 height 14
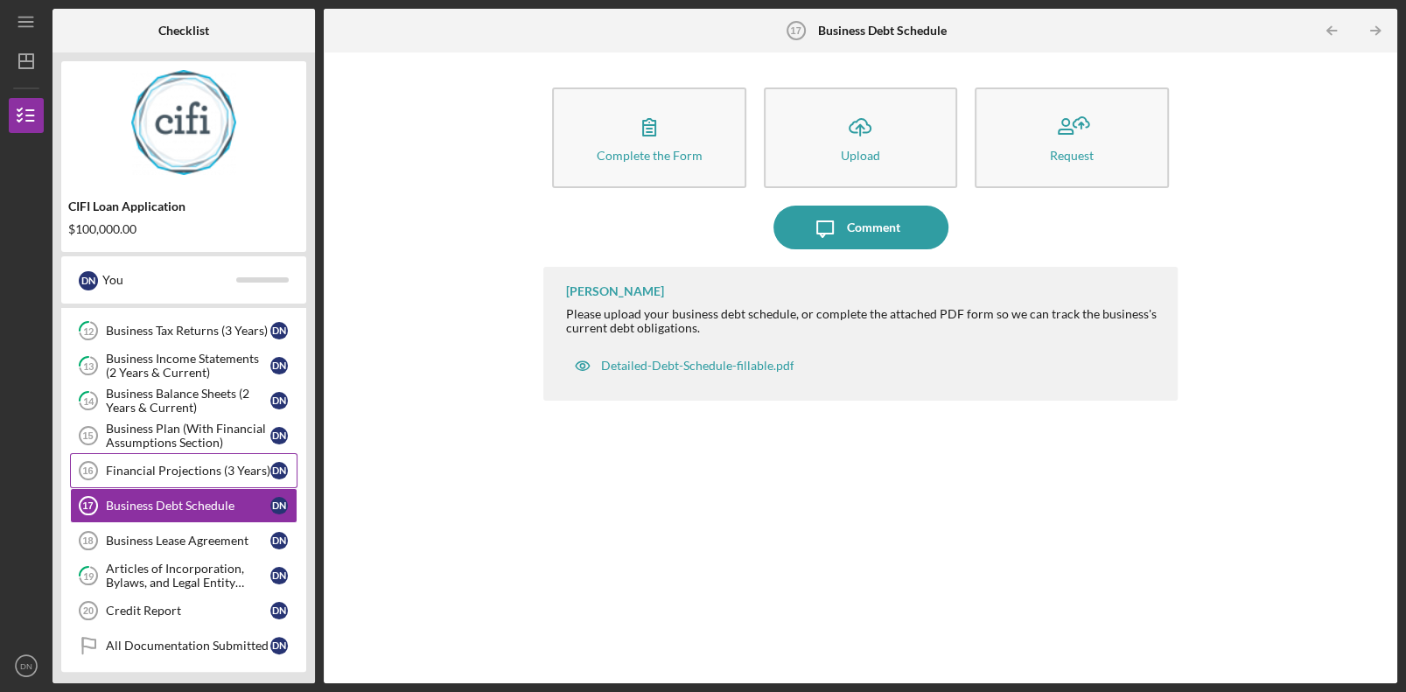
click at [176, 467] on div "Financial Projections (3 Years)" at bounding box center [188, 471] width 164 height 14
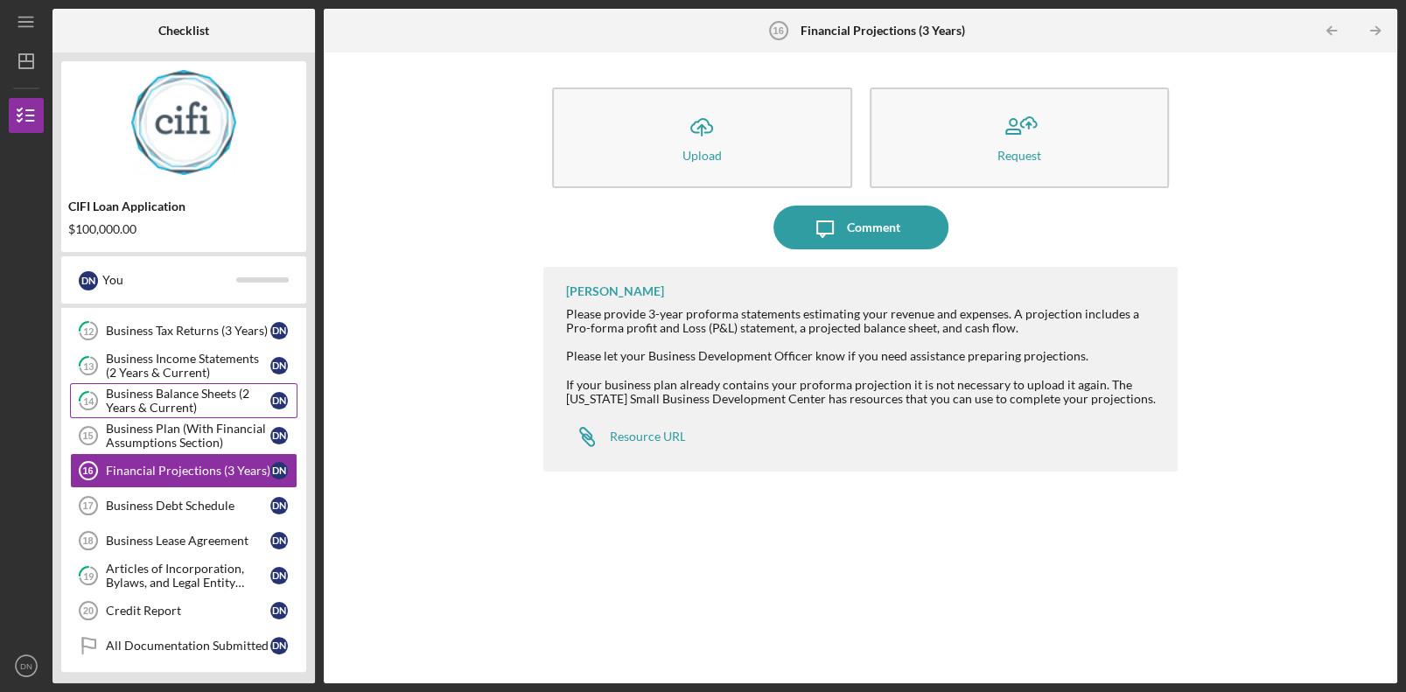
click at [197, 392] on div "Business Balance Sheets (2 Years & Current)" at bounding box center [188, 401] width 164 height 28
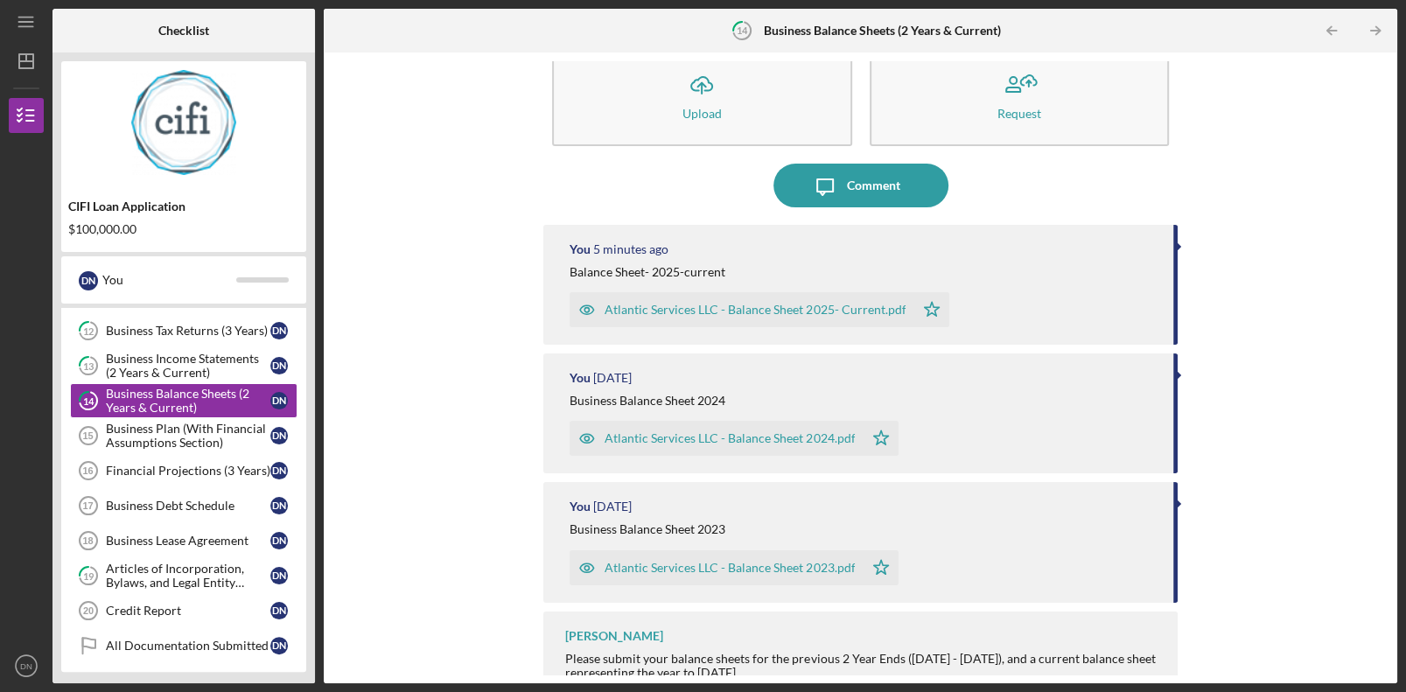
scroll to position [66, 0]
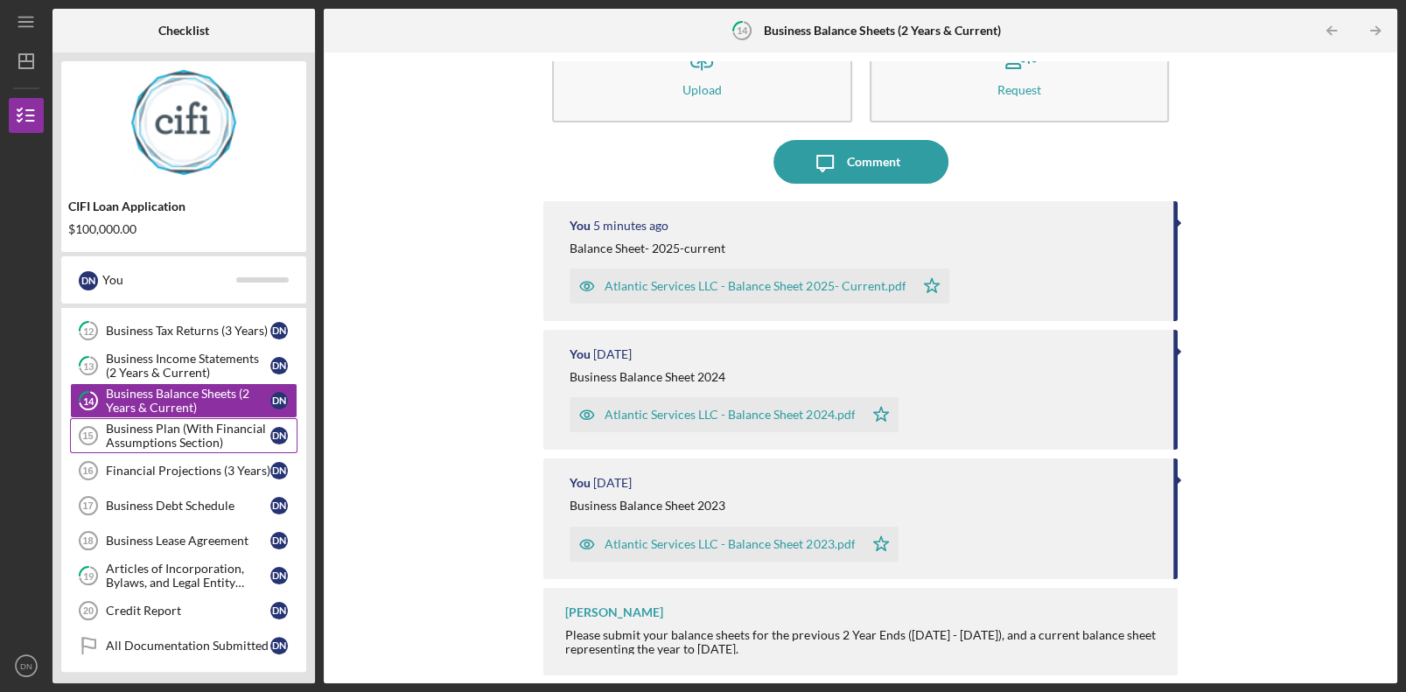
click at [179, 440] on div "Business Plan (With Financial Assumptions Section)" at bounding box center [188, 436] width 164 height 28
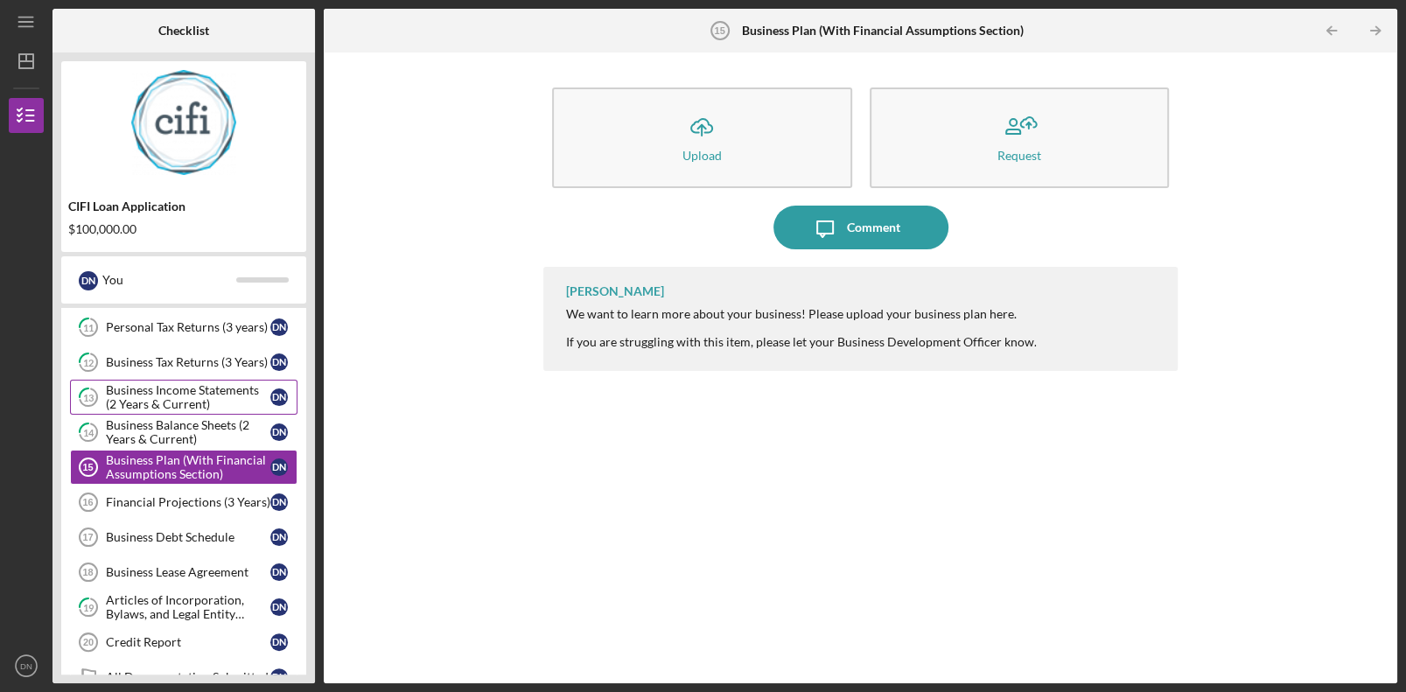
scroll to position [328, 0]
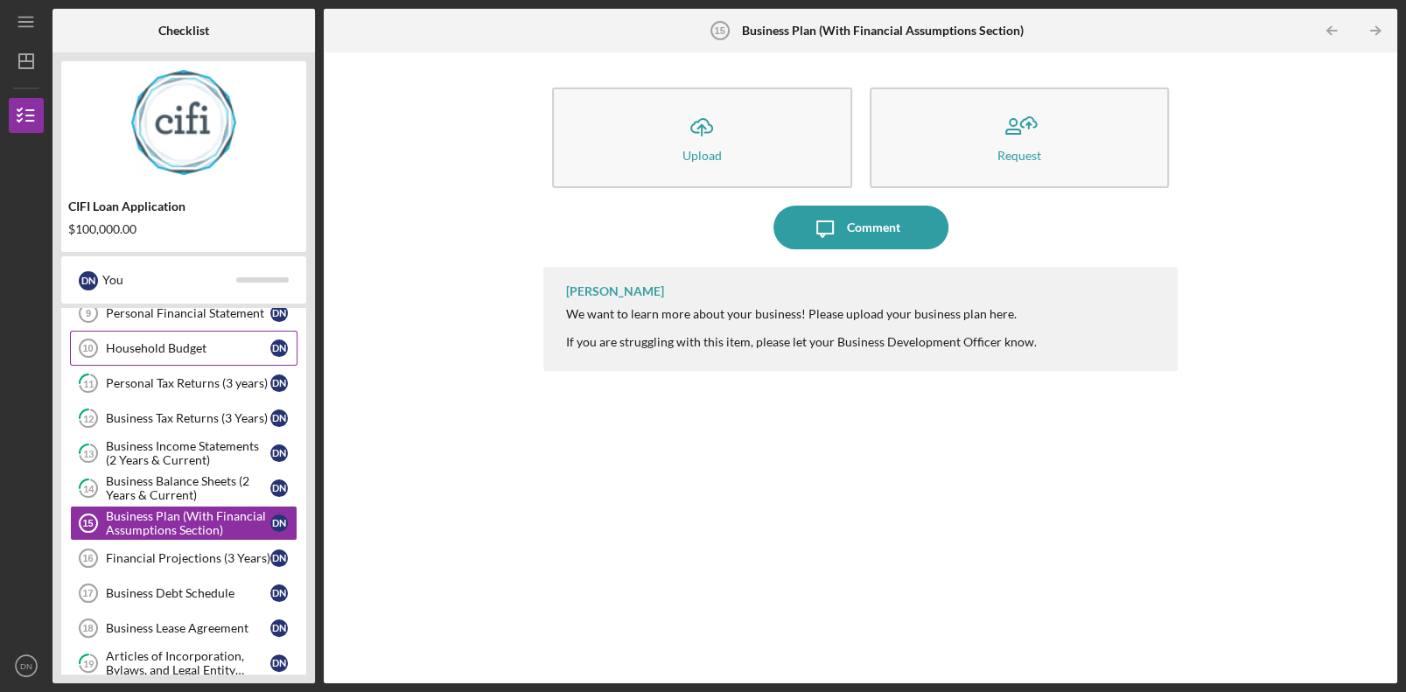
click at [171, 346] on div "Household Budget" at bounding box center [188, 348] width 164 height 14
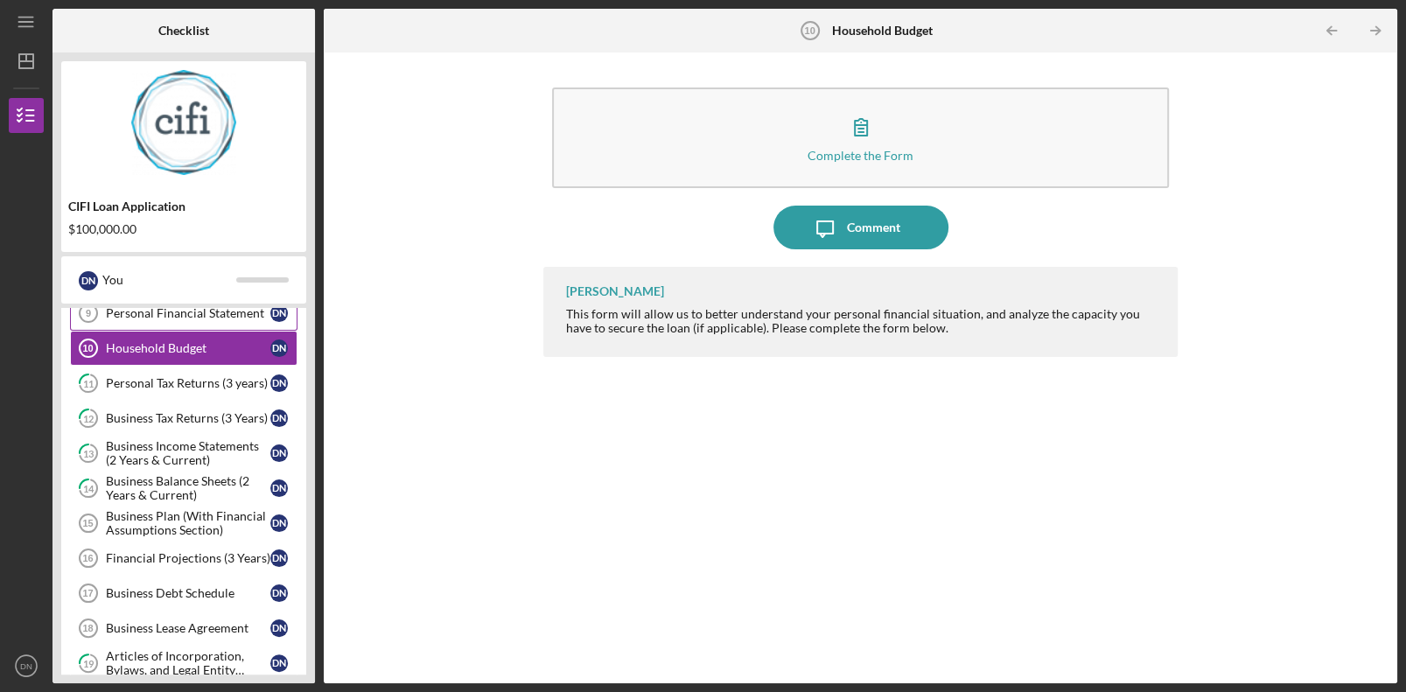
scroll to position [241, 0]
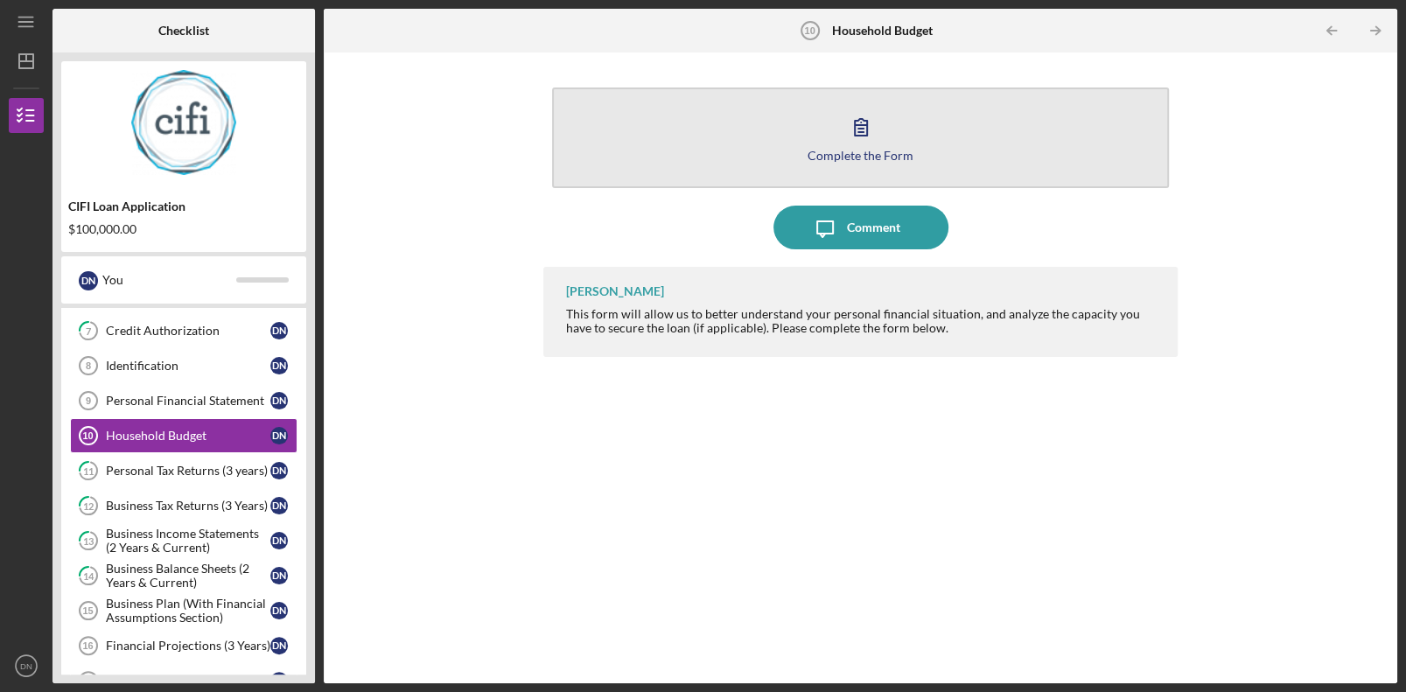
click at [836, 156] on div "Complete the Form" at bounding box center [861, 155] width 106 height 13
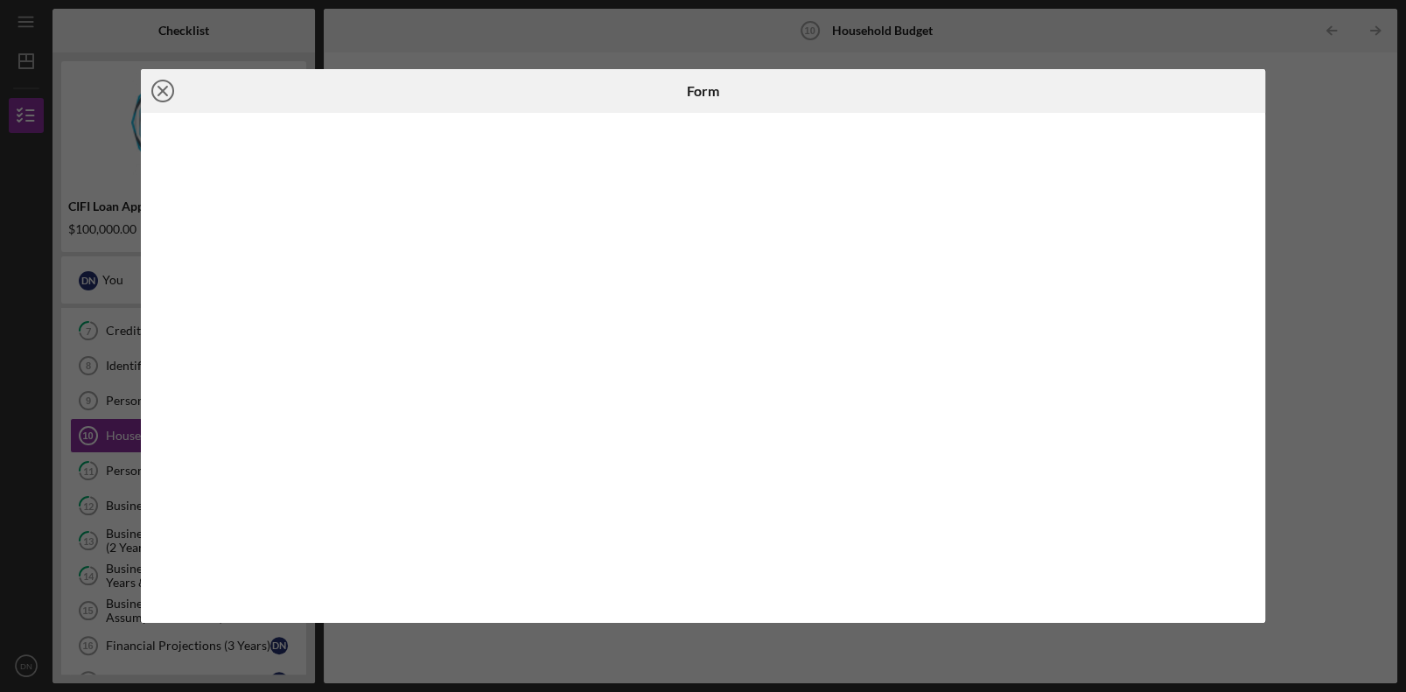
click at [150, 88] on icon "Icon/Close" at bounding box center [163, 91] width 44 height 44
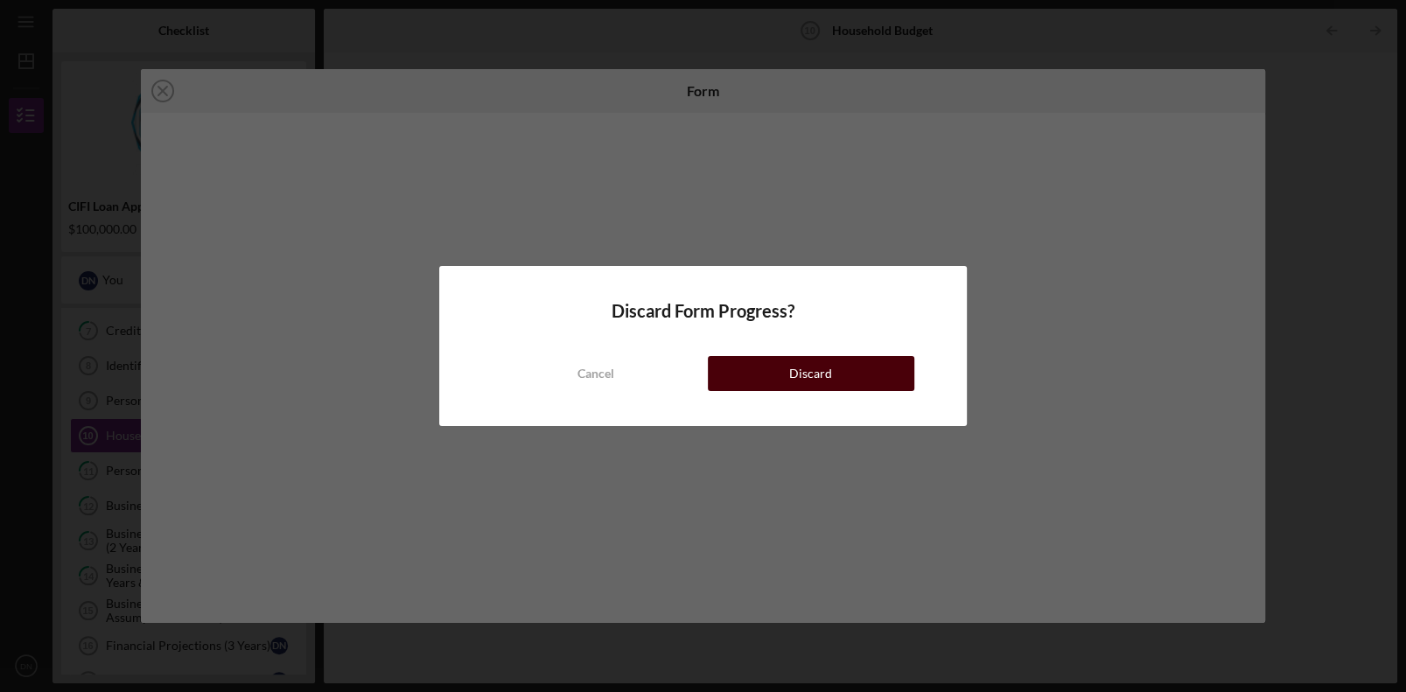
click at [868, 360] on button "Discard" at bounding box center [811, 373] width 206 height 35
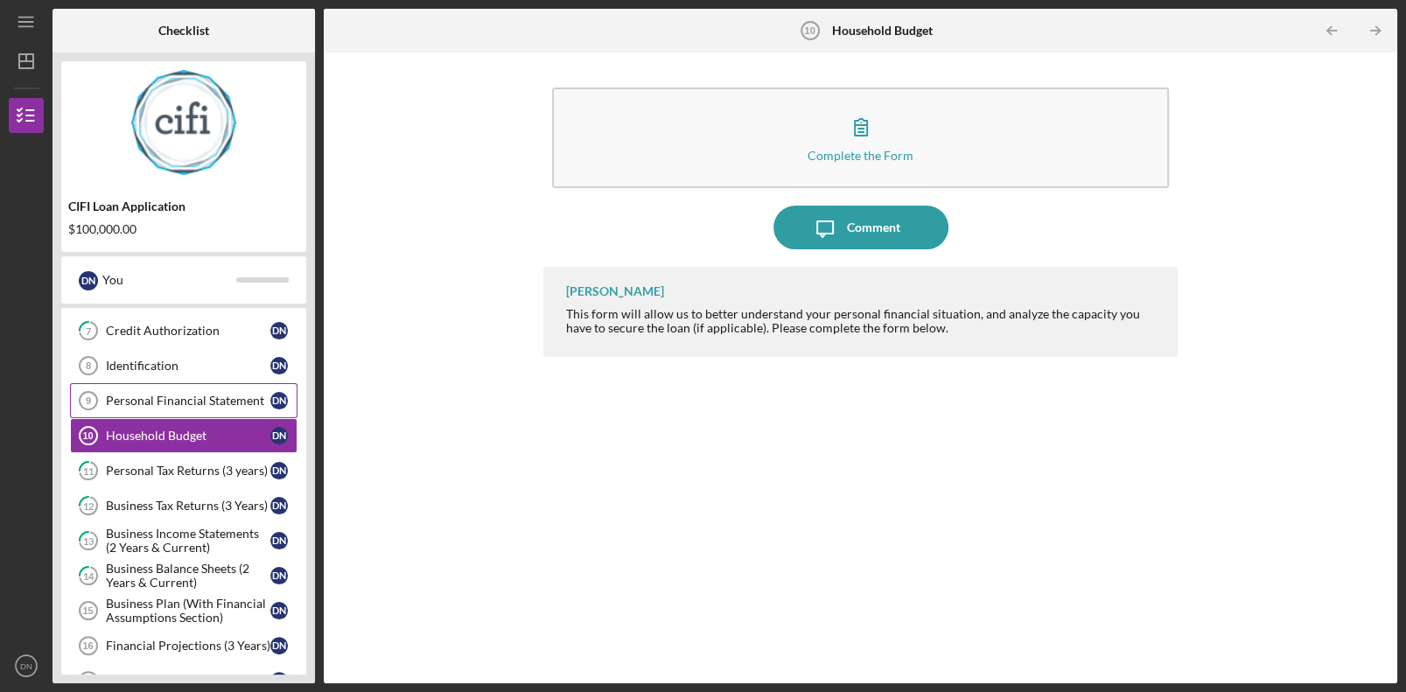
click at [145, 395] on div "Personal Financial Statement" at bounding box center [188, 401] width 164 height 14
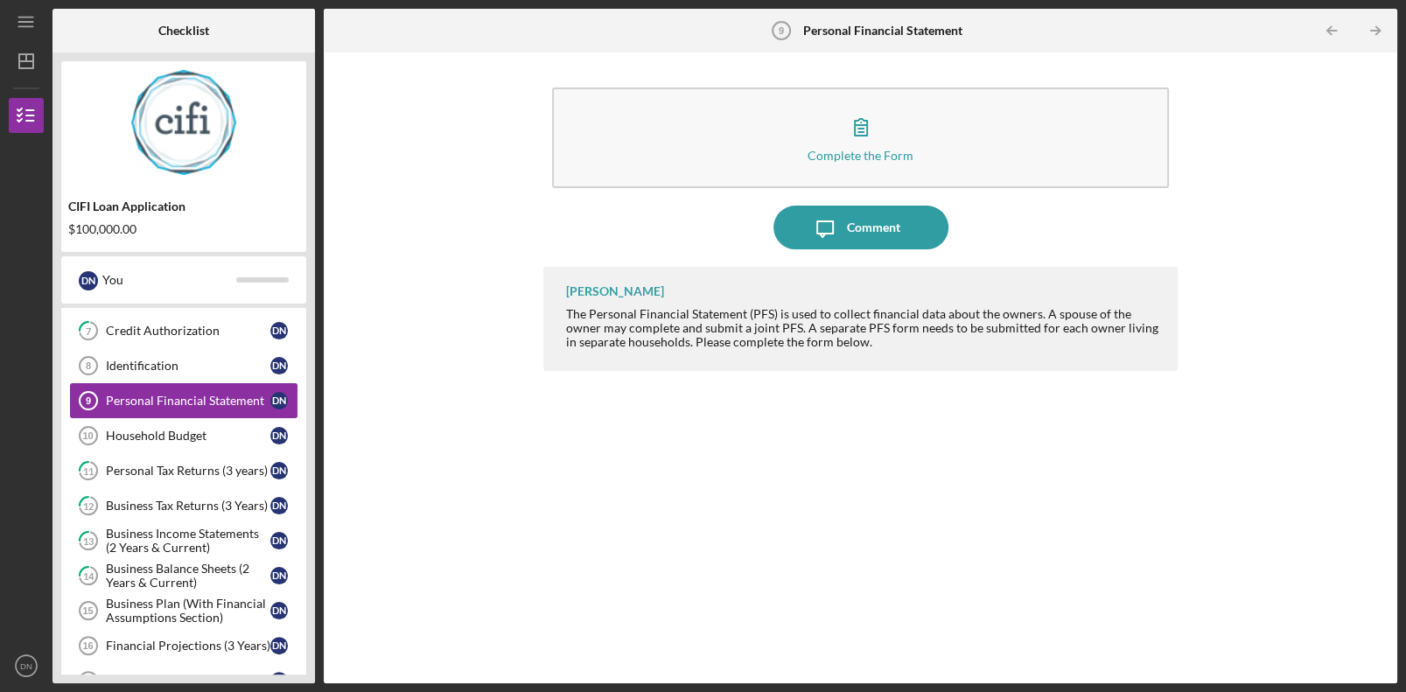
scroll to position [153, 0]
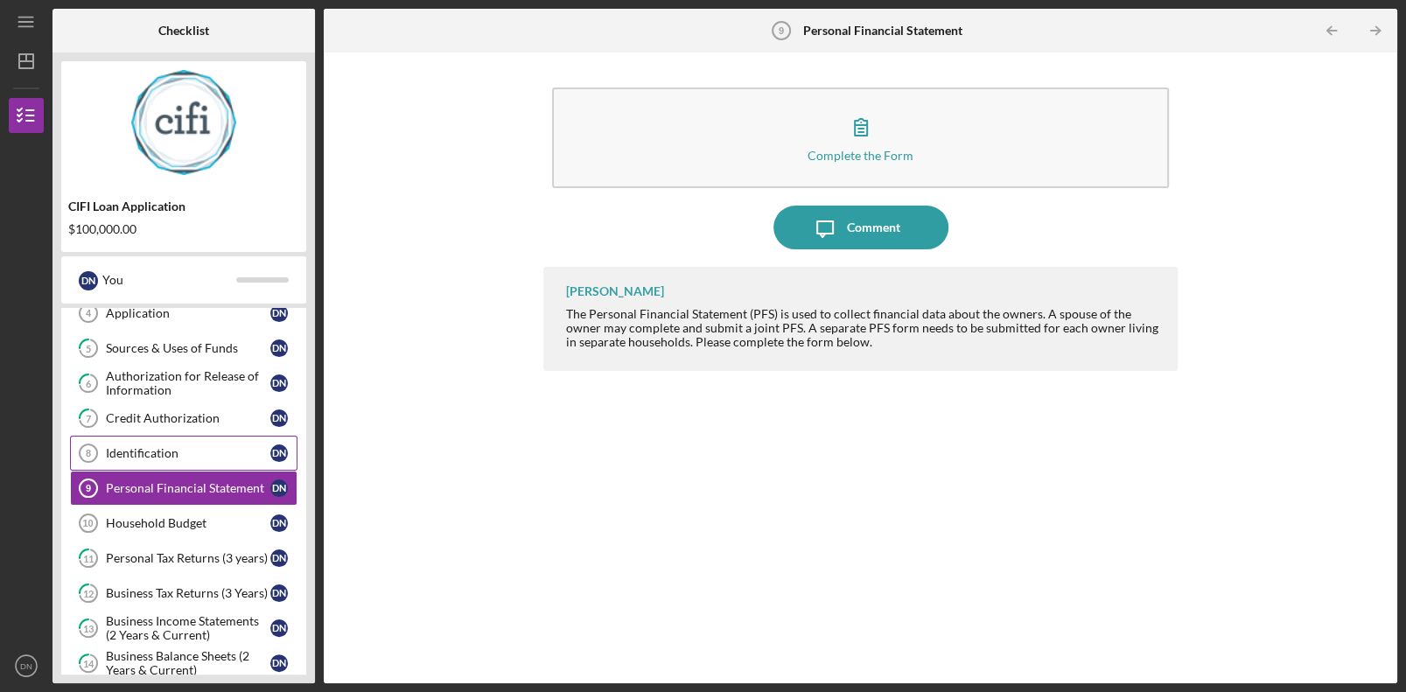
click at [143, 454] on div "Identification" at bounding box center [188, 453] width 164 height 14
